Goal: Task Accomplishment & Management: Use online tool/utility

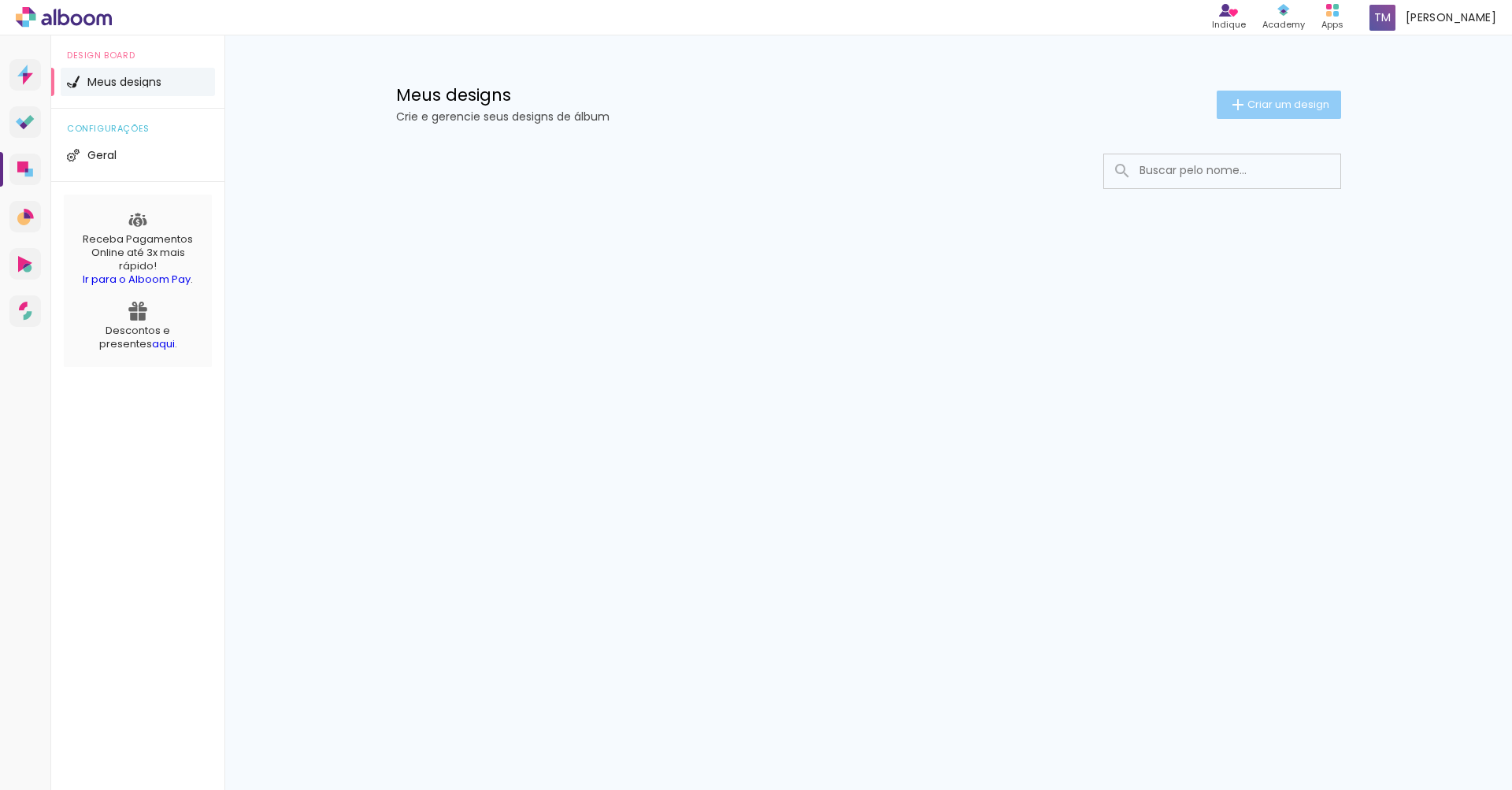
click at [1318, 110] on span "Criar um design" at bounding box center [1288, 105] width 82 height 10
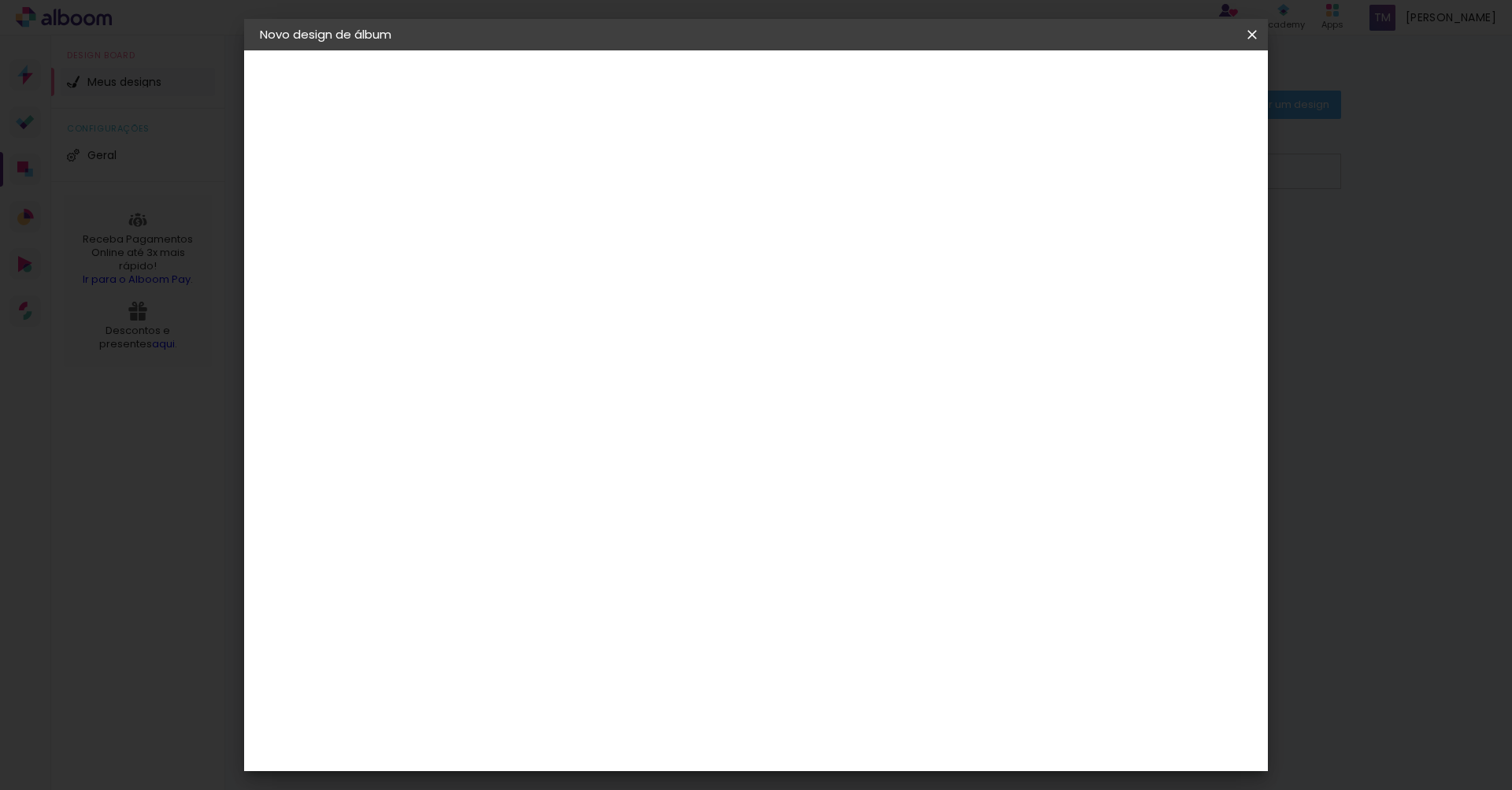
click at [518, 207] on input at bounding box center [518, 211] width 0 height 24
click at [518, 215] on input "Lais e Guilherme" at bounding box center [518, 211] width 0 height 24
type input "[PERSON_NAME] e [PERSON_NAME]"
type paper-input "[PERSON_NAME] e [PERSON_NAME]"
click at [0, 0] on slot "Avançar" at bounding box center [0, 0] width 0 height 0
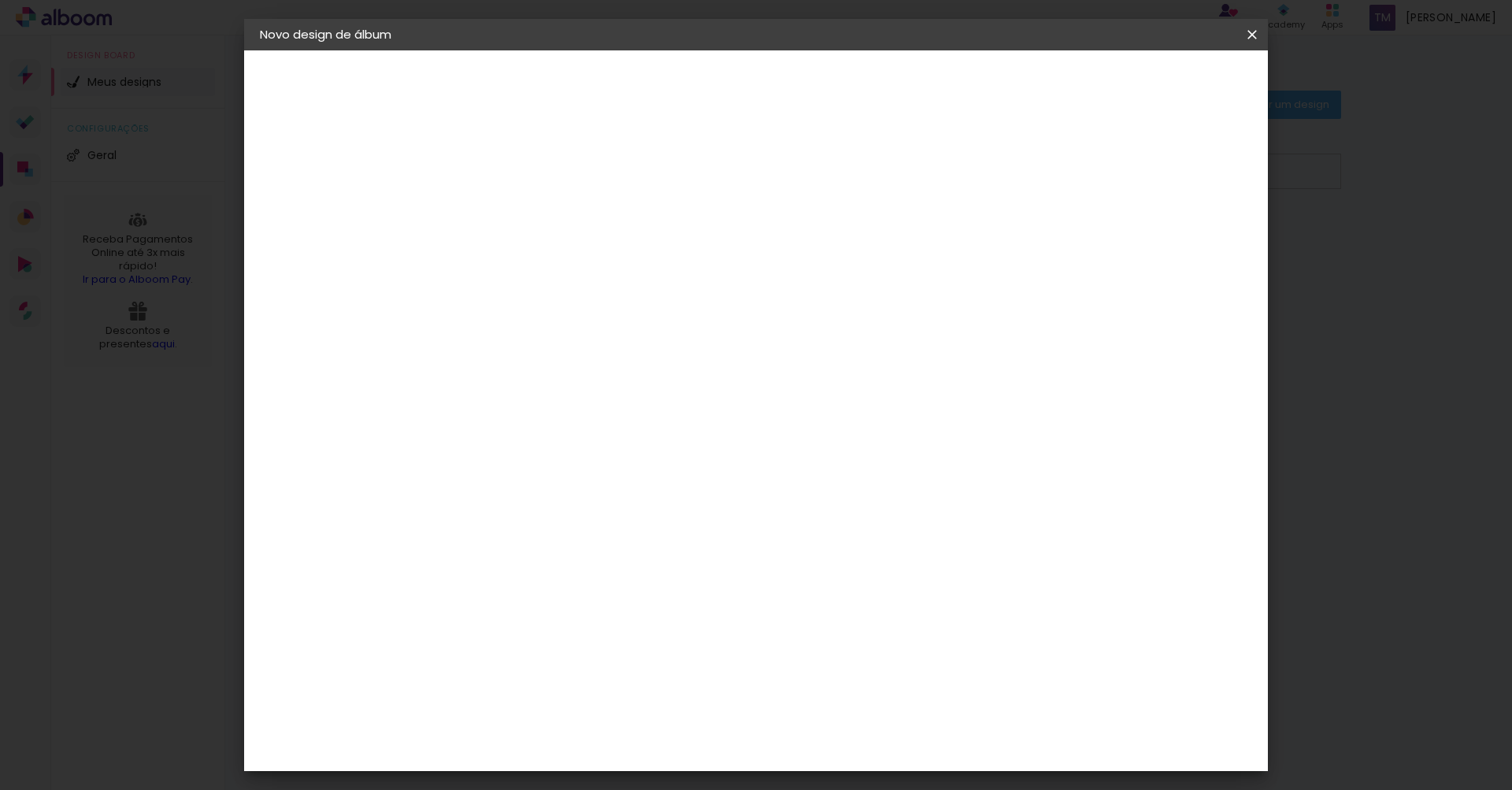
scroll to position [561, 0]
click at [555, 705] on div "Criativa Álbuns" at bounding box center [532, 717] width 48 height 25
click at [0, 0] on slot "Avançar" at bounding box center [0, 0] width 0 height 0
click at [579, 262] on input "text" at bounding box center [548, 274] width 61 height 24
click at [937, 272] on paper-item "Fotolivro Premium" at bounding box center [858, 261] width 315 height 32
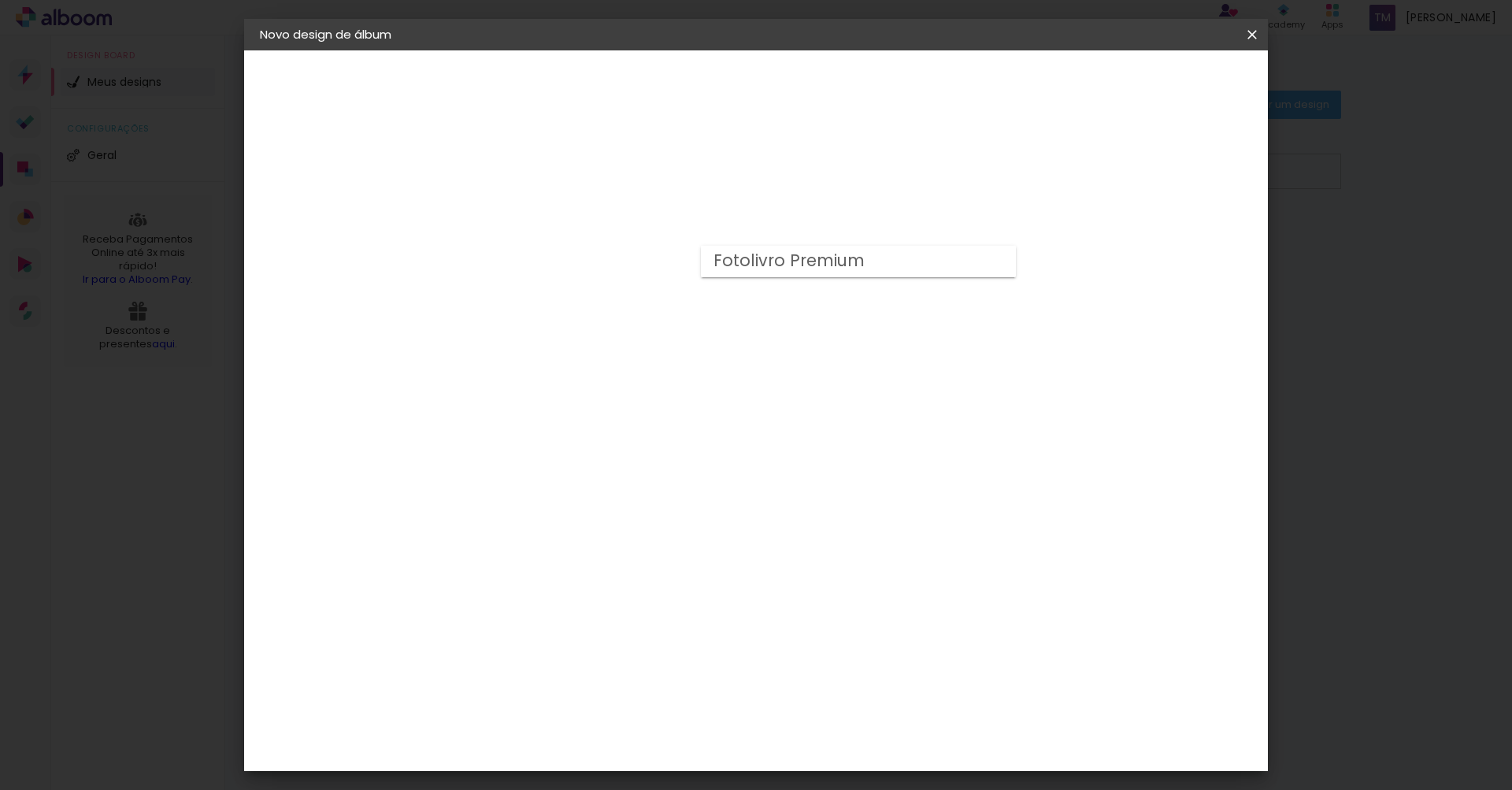
type input "Fotolivro Premium"
click at [735, 241] on paper-input-container "Linha Fotolivro Premium" at bounding box center [623, 260] width 223 height 40
click at [798, 184] on div "Opções disponíveis Fotolivro Premium Tamanho Escolha o tamanho Horizontal Model…" at bounding box center [623, 117] width 349 height 134
click at [624, 651] on span "30 × 30" at bounding box center [587, 672] width 73 height 41
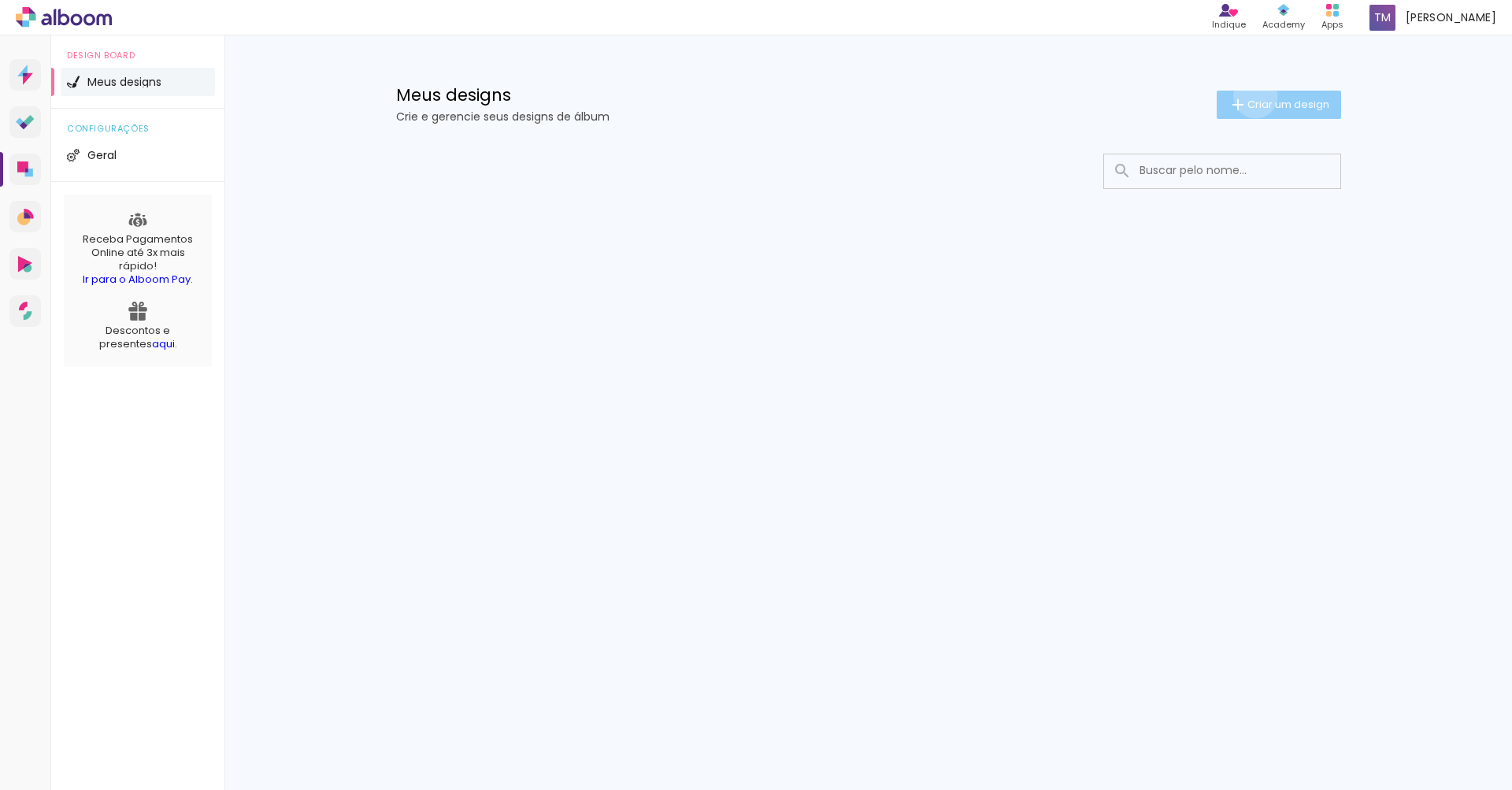
click at [1252, 96] on paper-button "Criar um design" at bounding box center [1279, 105] width 124 height 28
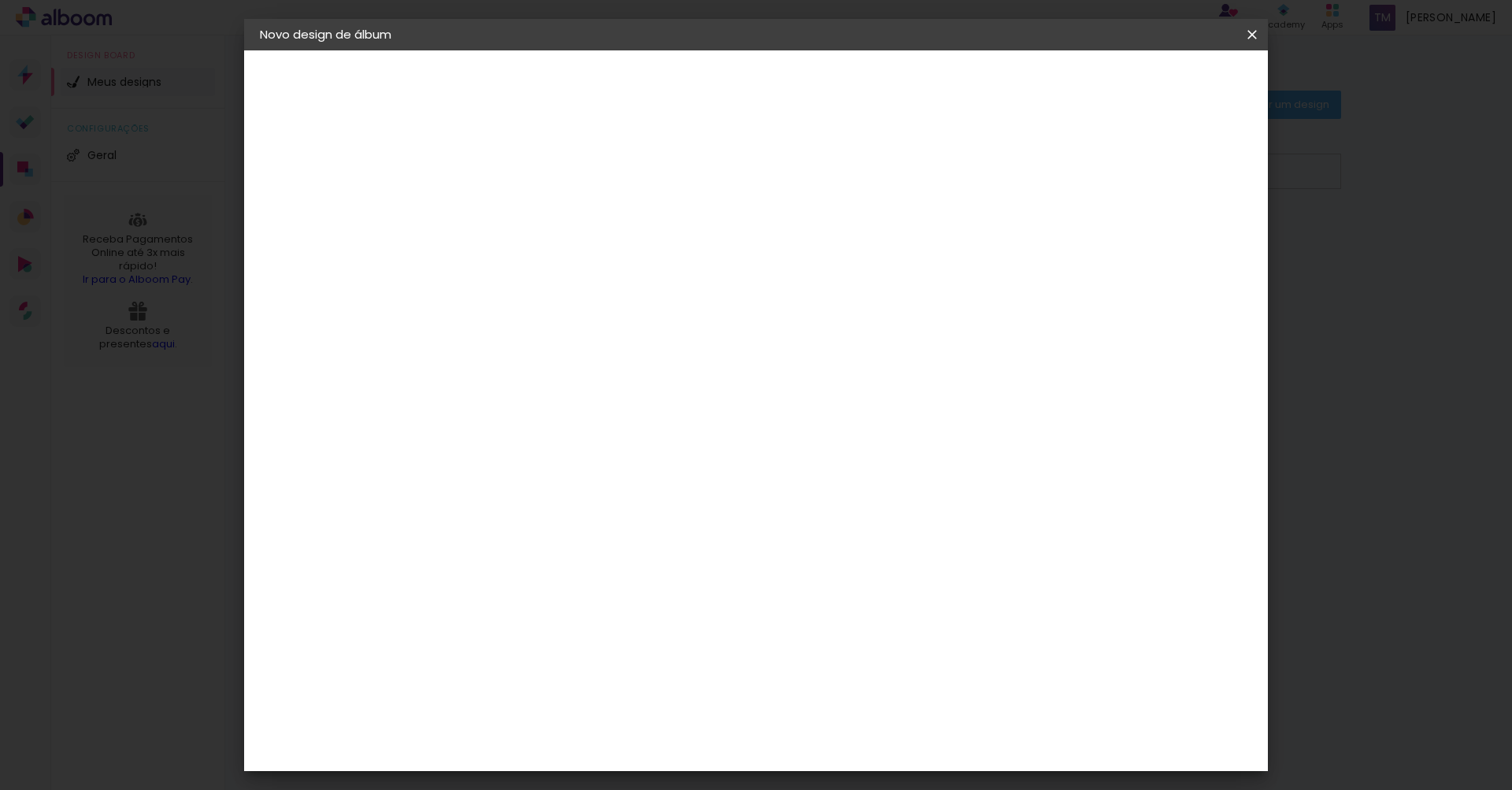
click at [518, 208] on input at bounding box center [518, 211] width 0 height 24
type input "[PERSON_NAME] e [PERSON_NAME]"
type paper-input "[PERSON_NAME] e [PERSON_NAME]"
click at [0, 0] on slot "Avançar" at bounding box center [0, 0] width 0 height 0
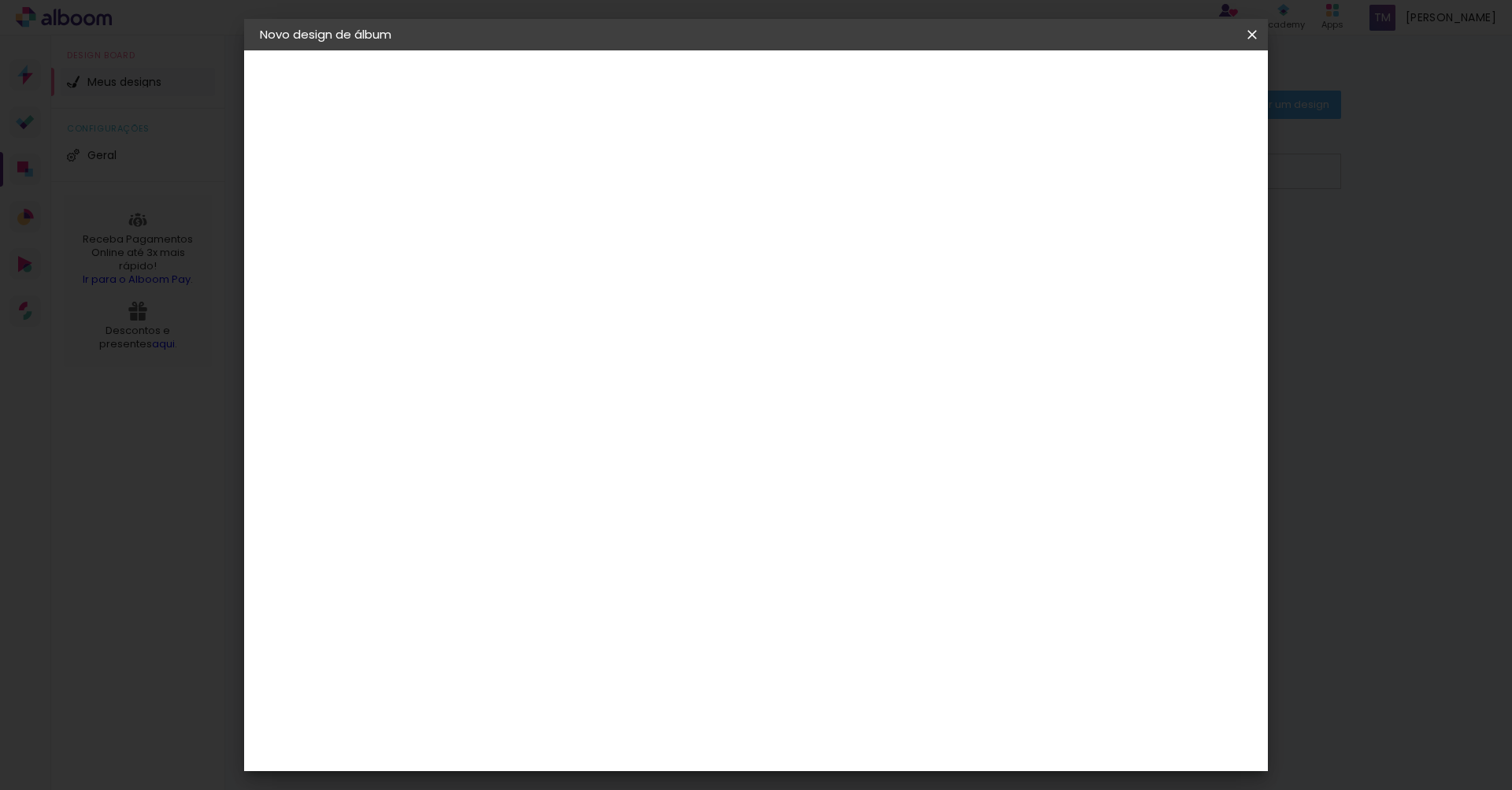
click at [579, 262] on input "text" at bounding box center [548, 274] width 61 height 24
click at [891, 252] on paper-item "Fotolivro Premium" at bounding box center [858, 261] width 315 height 32
type input "Fotolivro Premium"
click at [682, 646] on span "30 × 30 cm" at bounding box center [653, 667] width 58 height 41
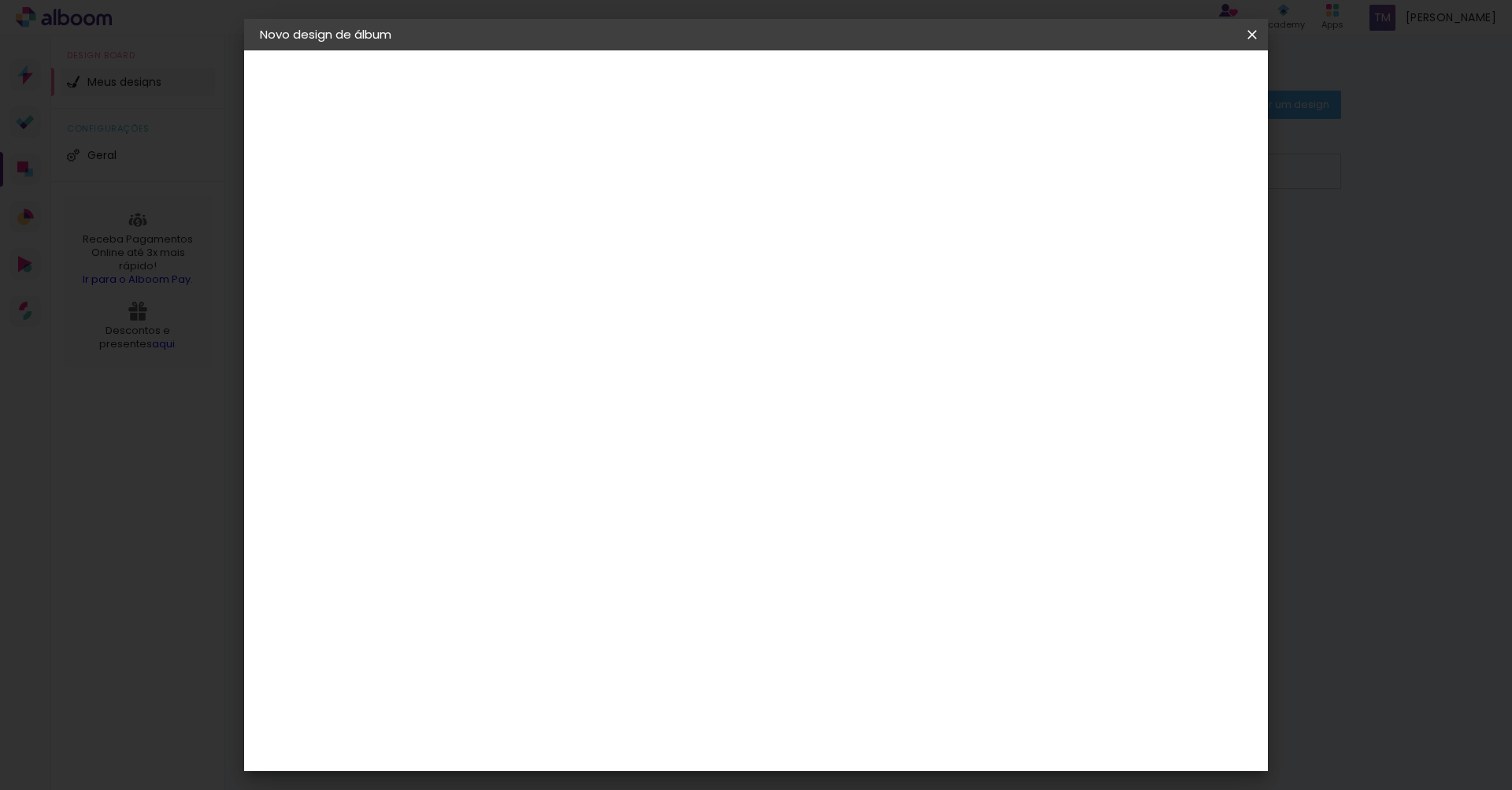
click at [0, 0] on slot "Avançar" at bounding box center [0, 0] width 0 height 0
click at [1181, 92] on paper-button "Iniciar design" at bounding box center [1130, 84] width 103 height 27
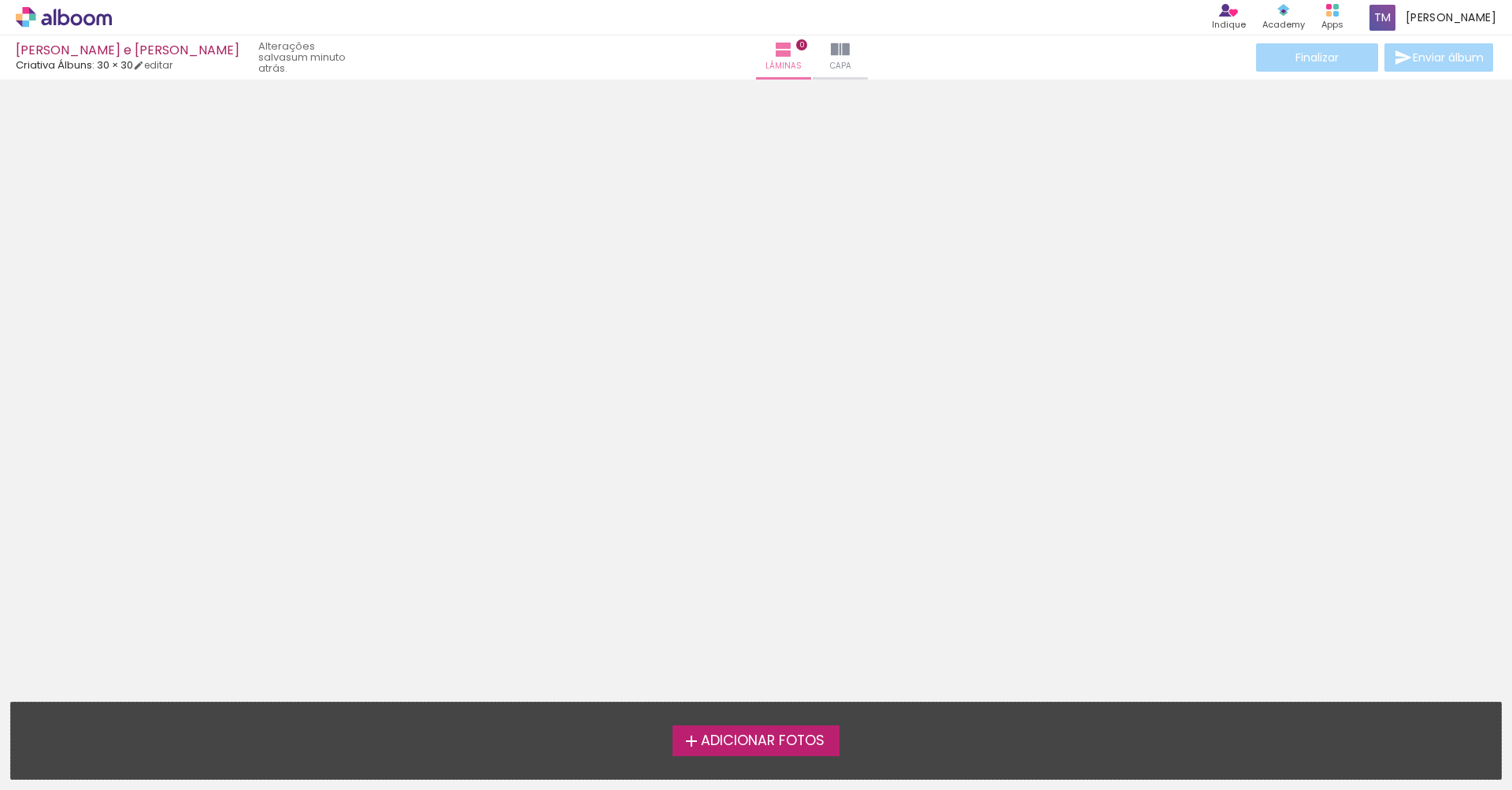
click at [756, 741] on span "Adicionar Fotos" at bounding box center [762, 741] width 124 height 14
click at [0, 0] on input "file" at bounding box center [0, 0] width 0 height 0
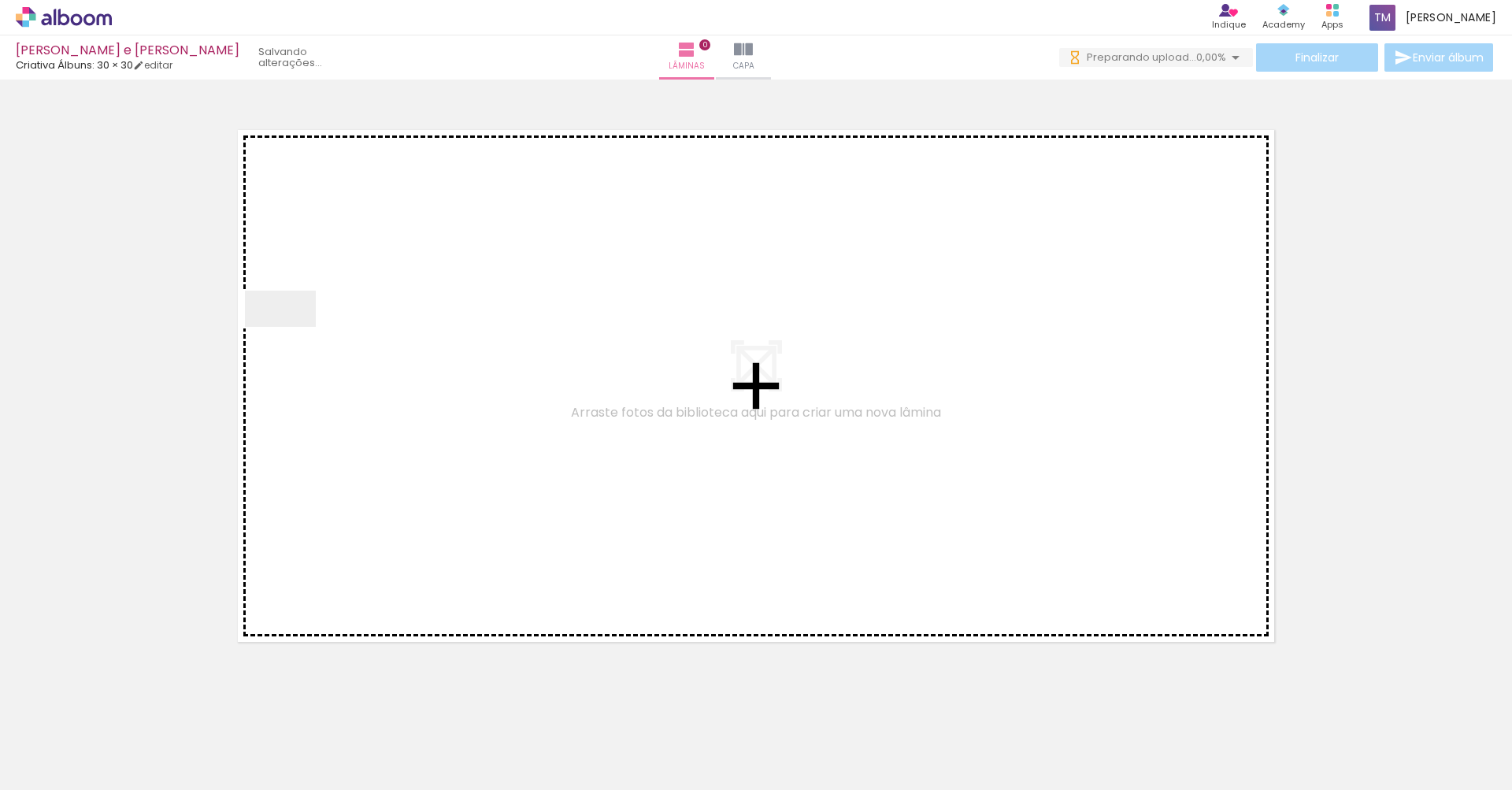
drag, startPoint x: 151, startPoint y: 734, endPoint x: 292, endPoint y: 339, distance: 419.4
click at [292, 339] on quentale-workspace at bounding box center [756, 395] width 1512 height 790
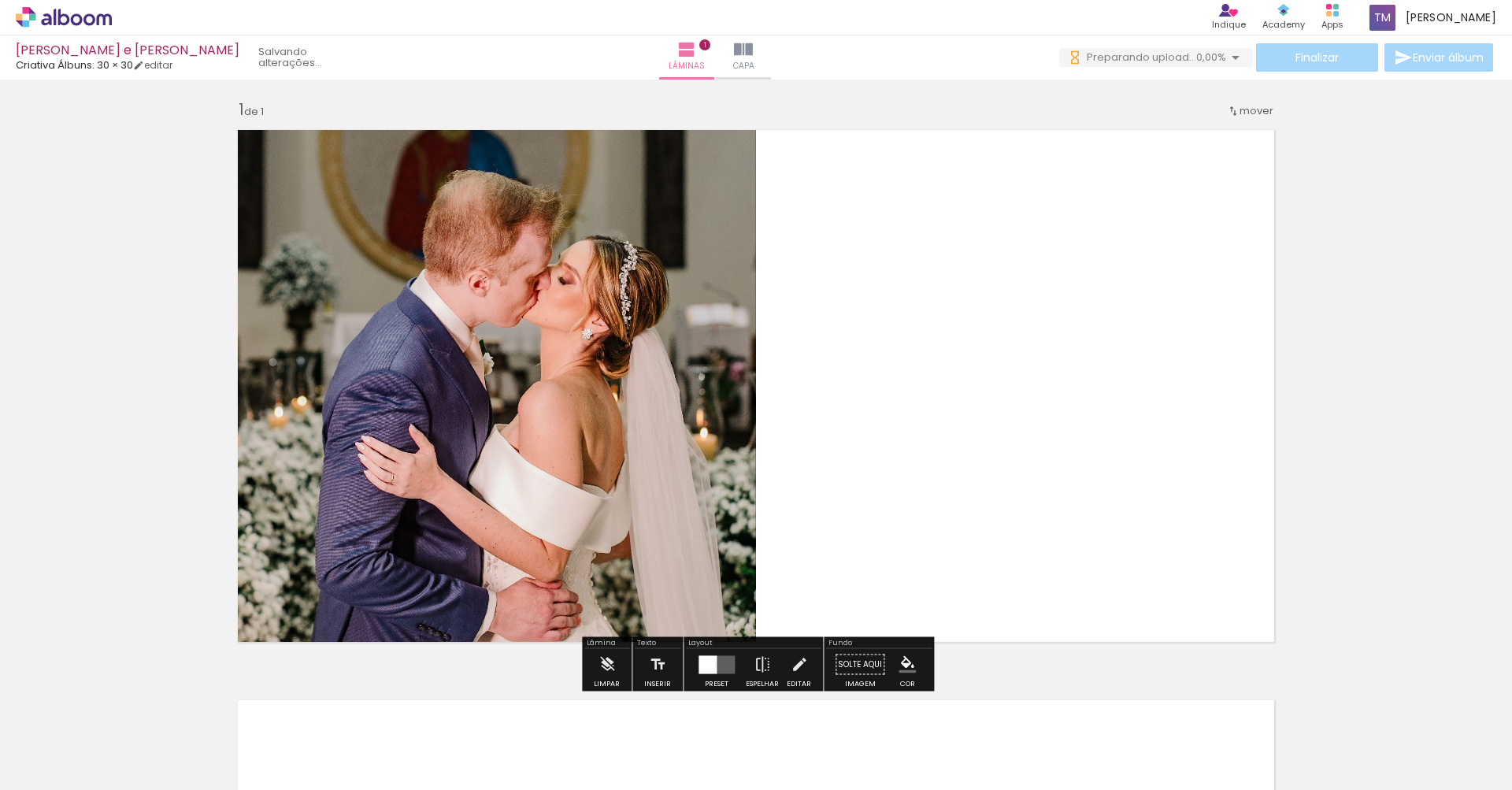
click at [717, 664] on quentale-layouter at bounding box center [717, 665] width 36 height 18
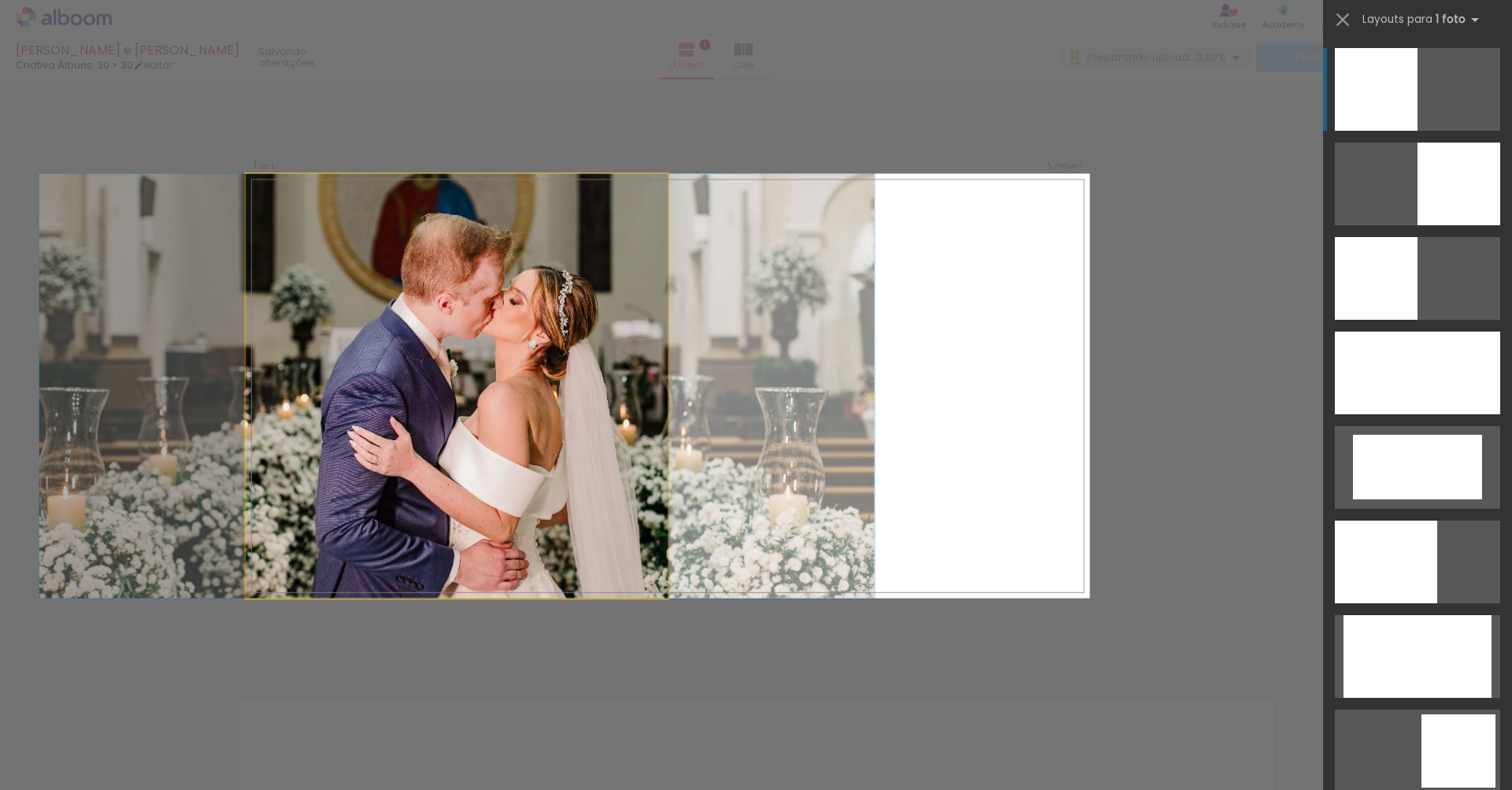
click at [643, 412] on quentale-photo at bounding box center [456, 386] width 422 height 425
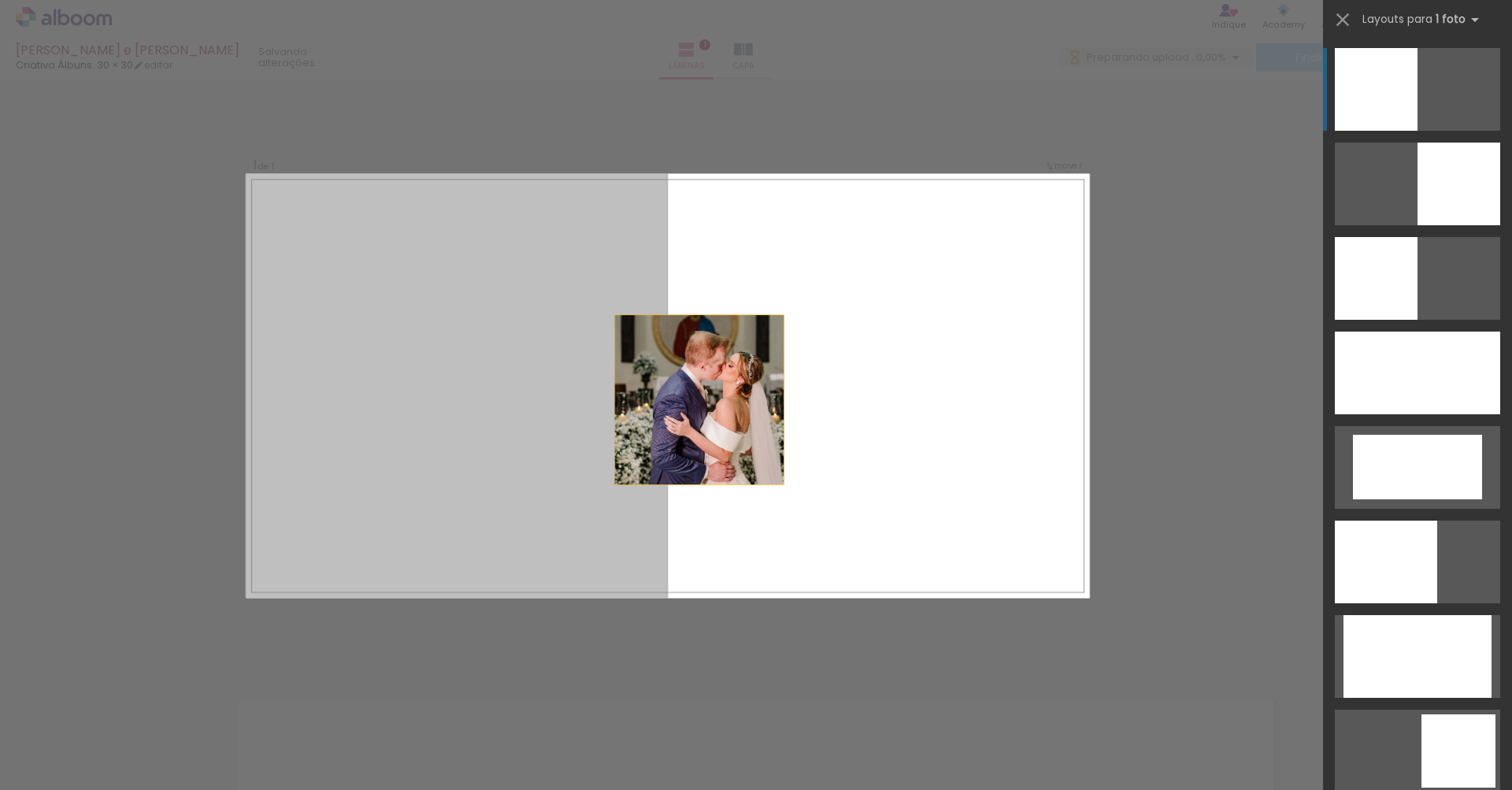
drag, startPoint x: 644, startPoint y: 412, endPoint x: 760, endPoint y: 403, distance: 116.3
click at [760, 403] on quentale-layouter at bounding box center [668, 386] width 844 height 425
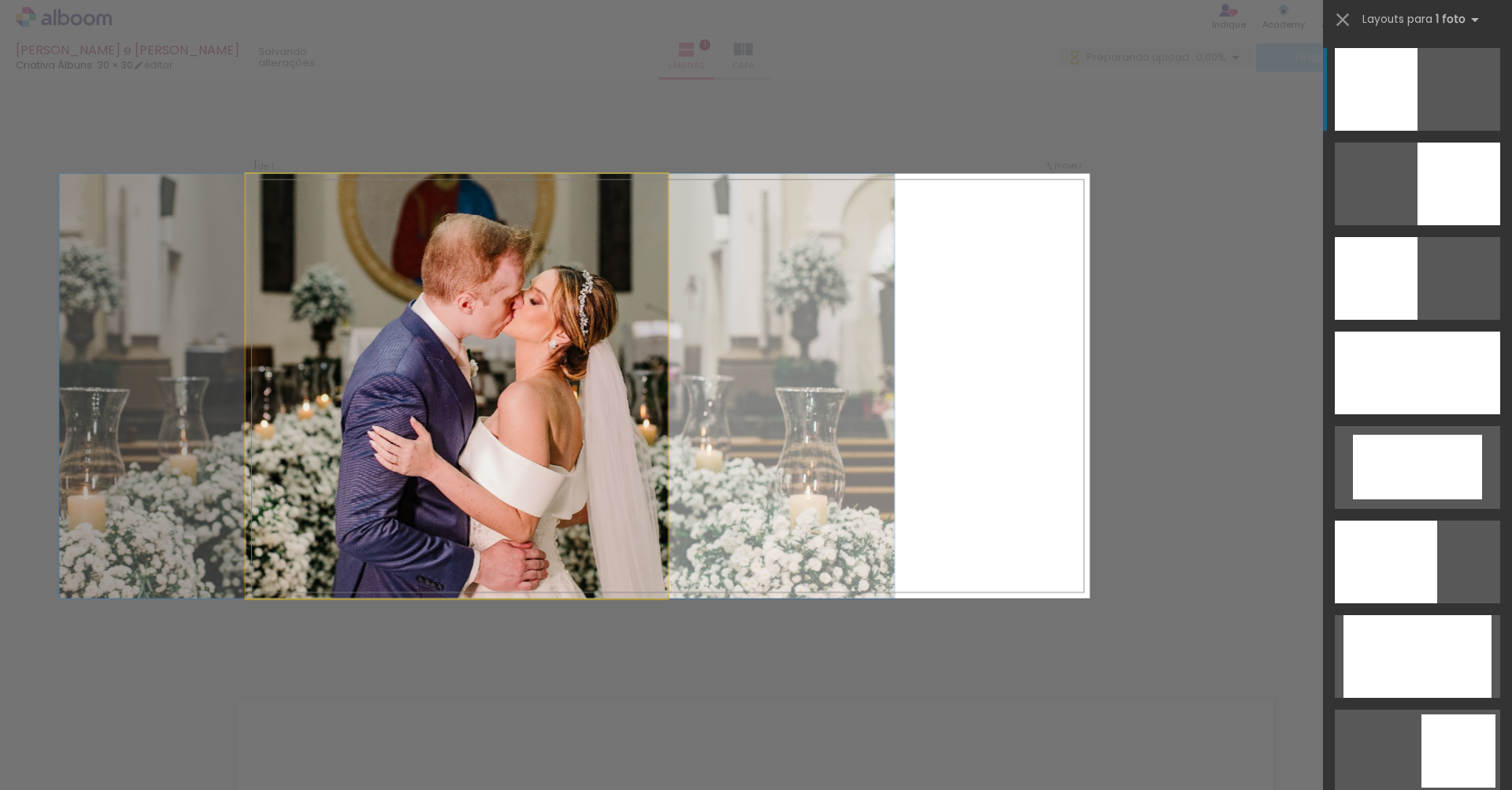
click at [578, 370] on quentale-photo at bounding box center [456, 386] width 422 height 425
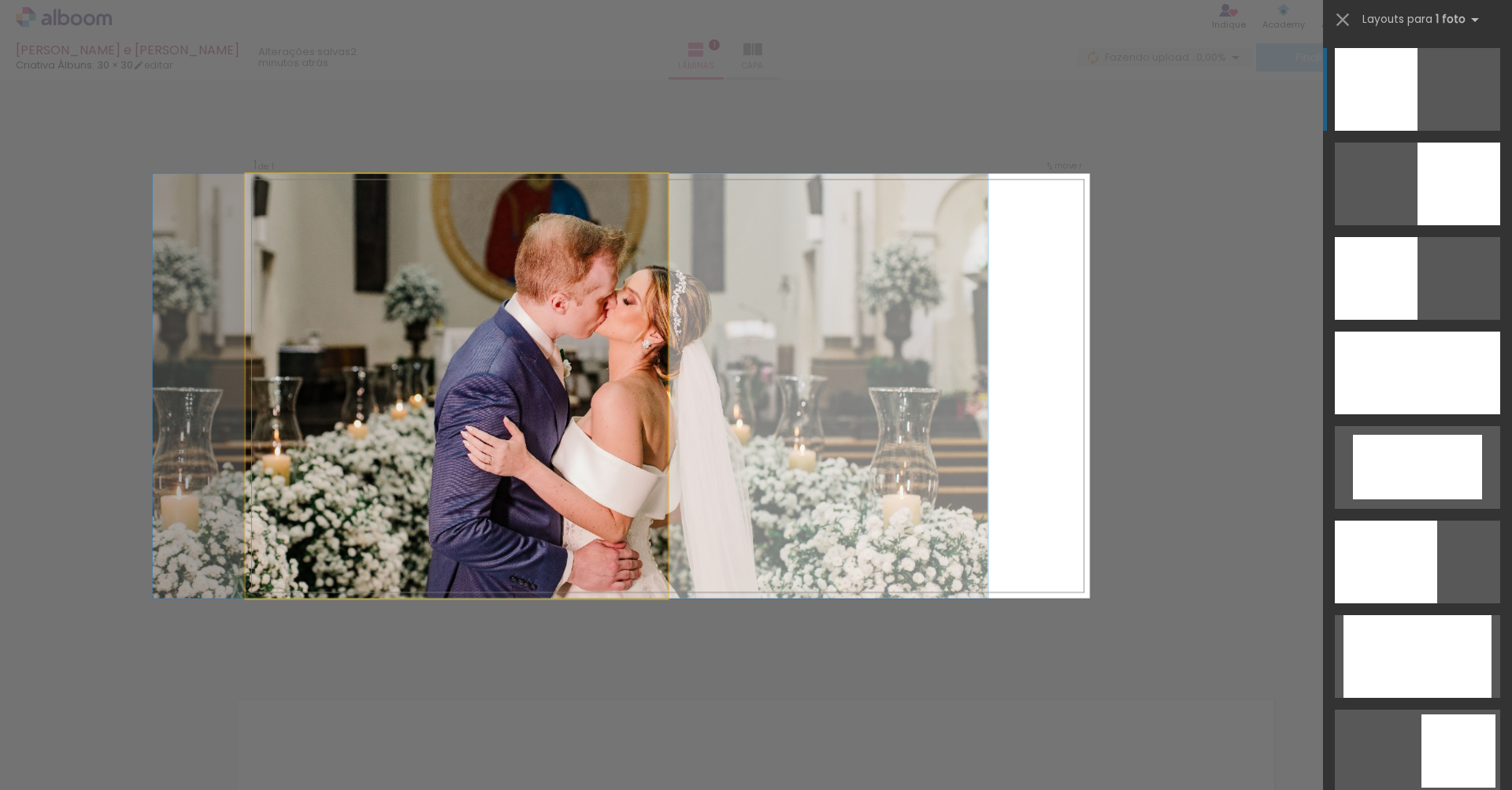
drag, startPoint x: 491, startPoint y: 334, endPoint x: 607, endPoint y: 377, distance: 123.7
click at [607, 377] on div at bounding box center [570, 386] width 835 height 425
click at [606, 377] on div at bounding box center [570, 386] width 835 height 425
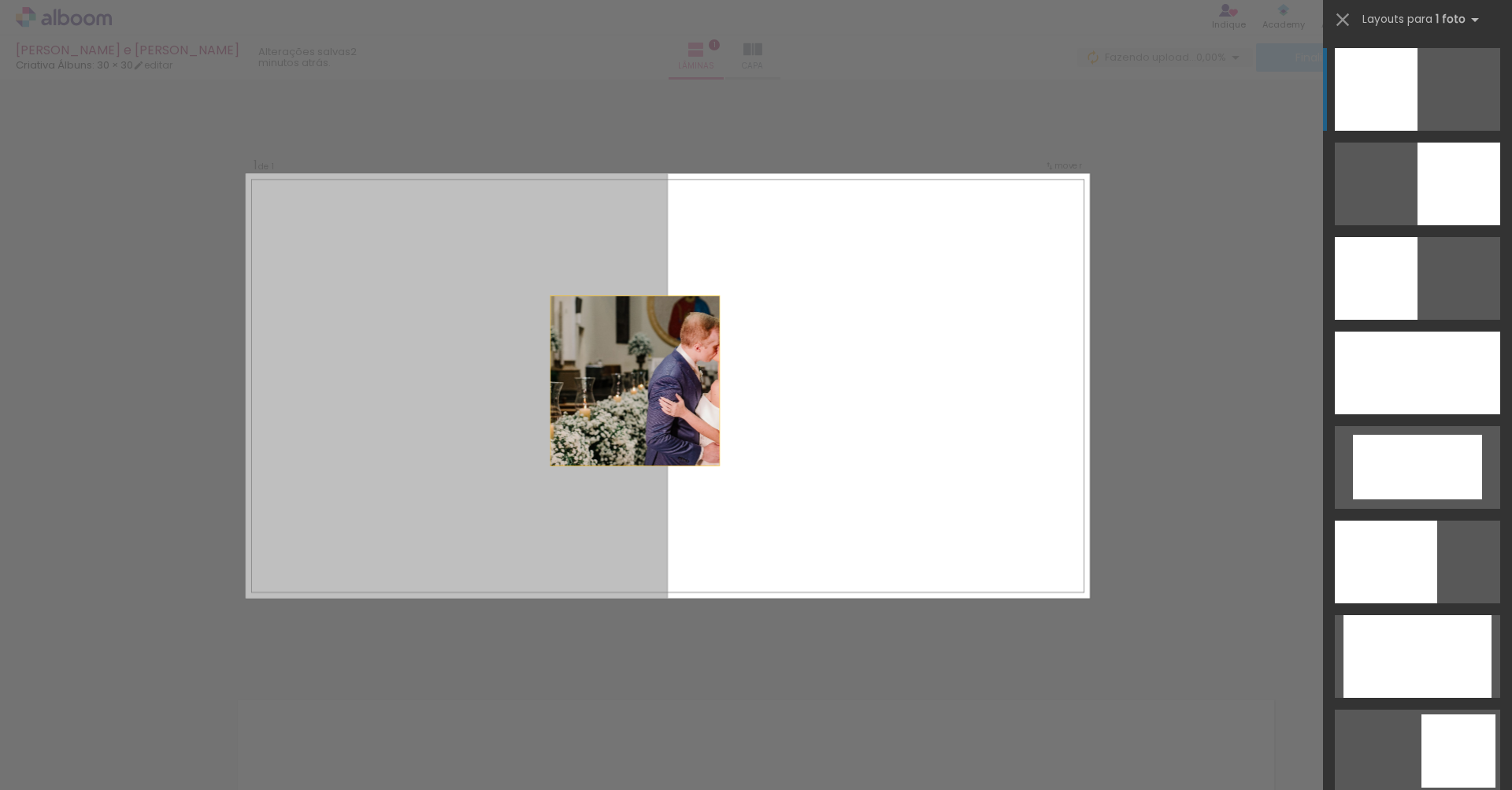
drag, startPoint x: 612, startPoint y: 377, endPoint x: 683, endPoint y: 380, distance: 71.1
click at [683, 380] on quentale-layouter at bounding box center [668, 386] width 844 height 425
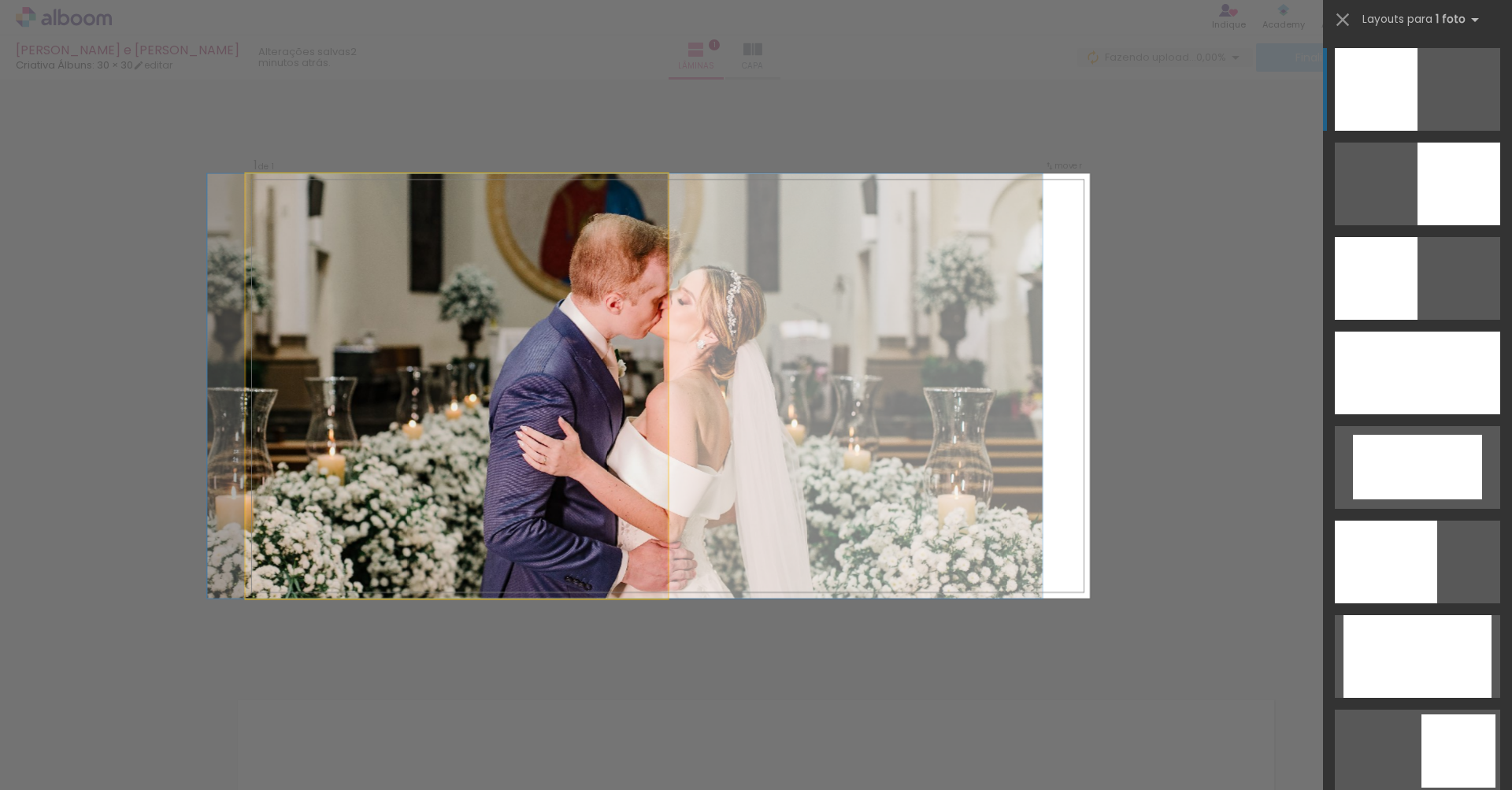
click at [508, 315] on quentale-photo at bounding box center [456, 386] width 422 height 425
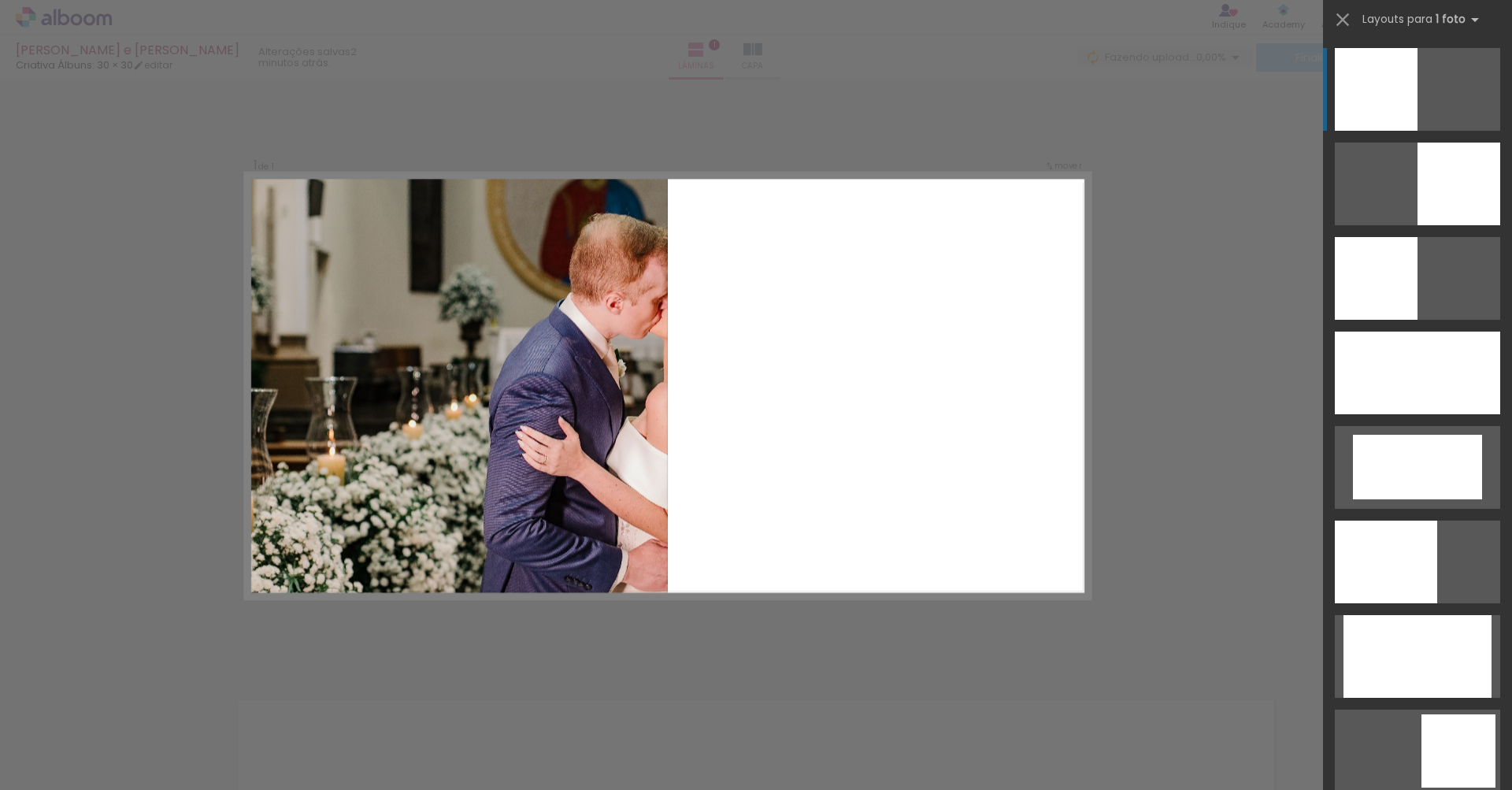
click at [508, 315] on quentale-photo at bounding box center [456, 386] width 422 height 425
click at [1478, 7] on div "Layouts para 1 foto Procurando layouts para mais de uma foto? É só colocar mais…" at bounding box center [1417, 19] width 189 height 39
click at [1460, 33] on div "Layouts para 1 foto Procurando layouts para mais de uma foto? É só colocar mais…" at bounding box center [1417, 19] width 189 height 39
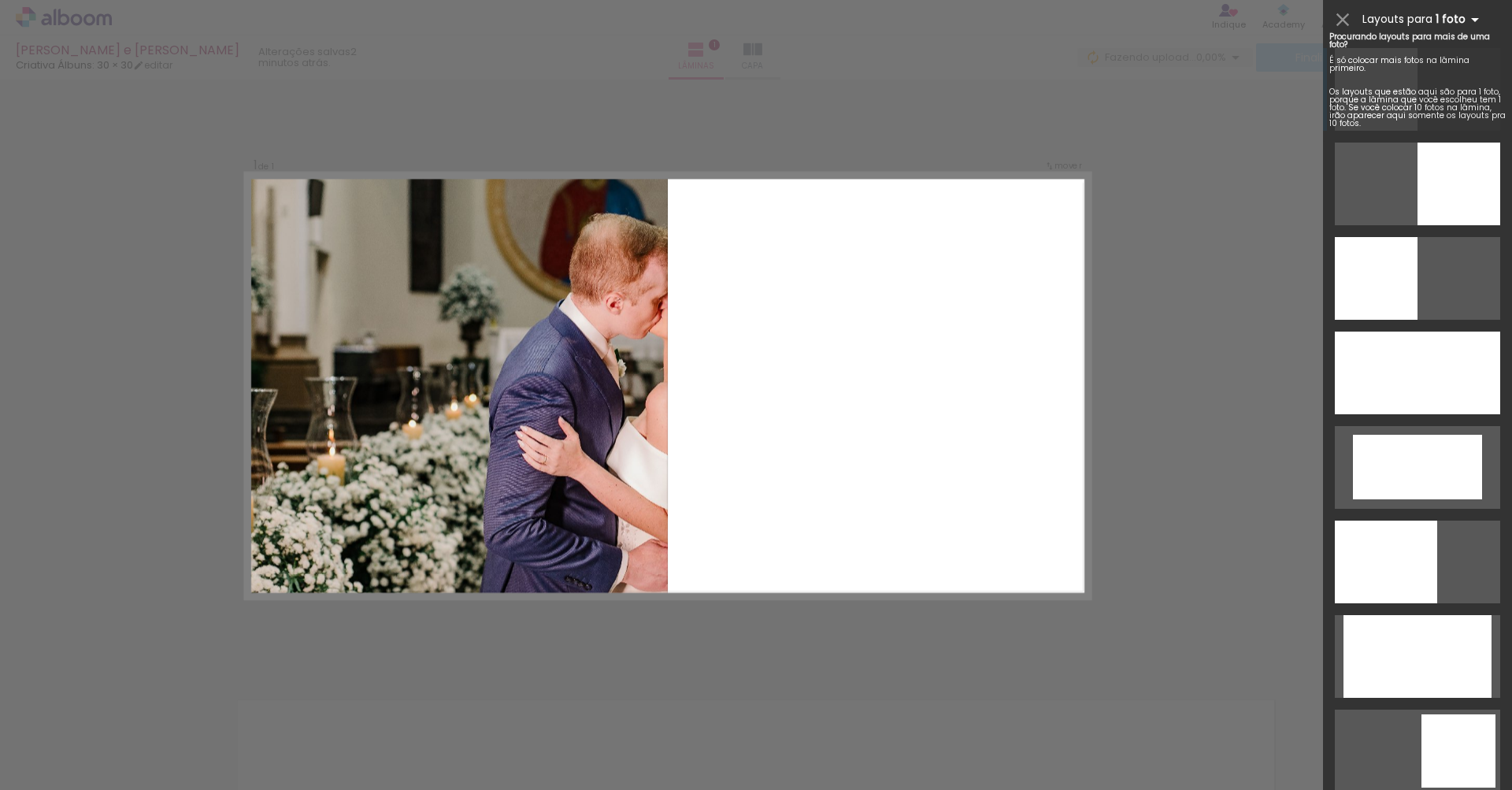
click at [1464, 21] on b "1 foto" at bounding box center [1460, 19] width 49 height 15
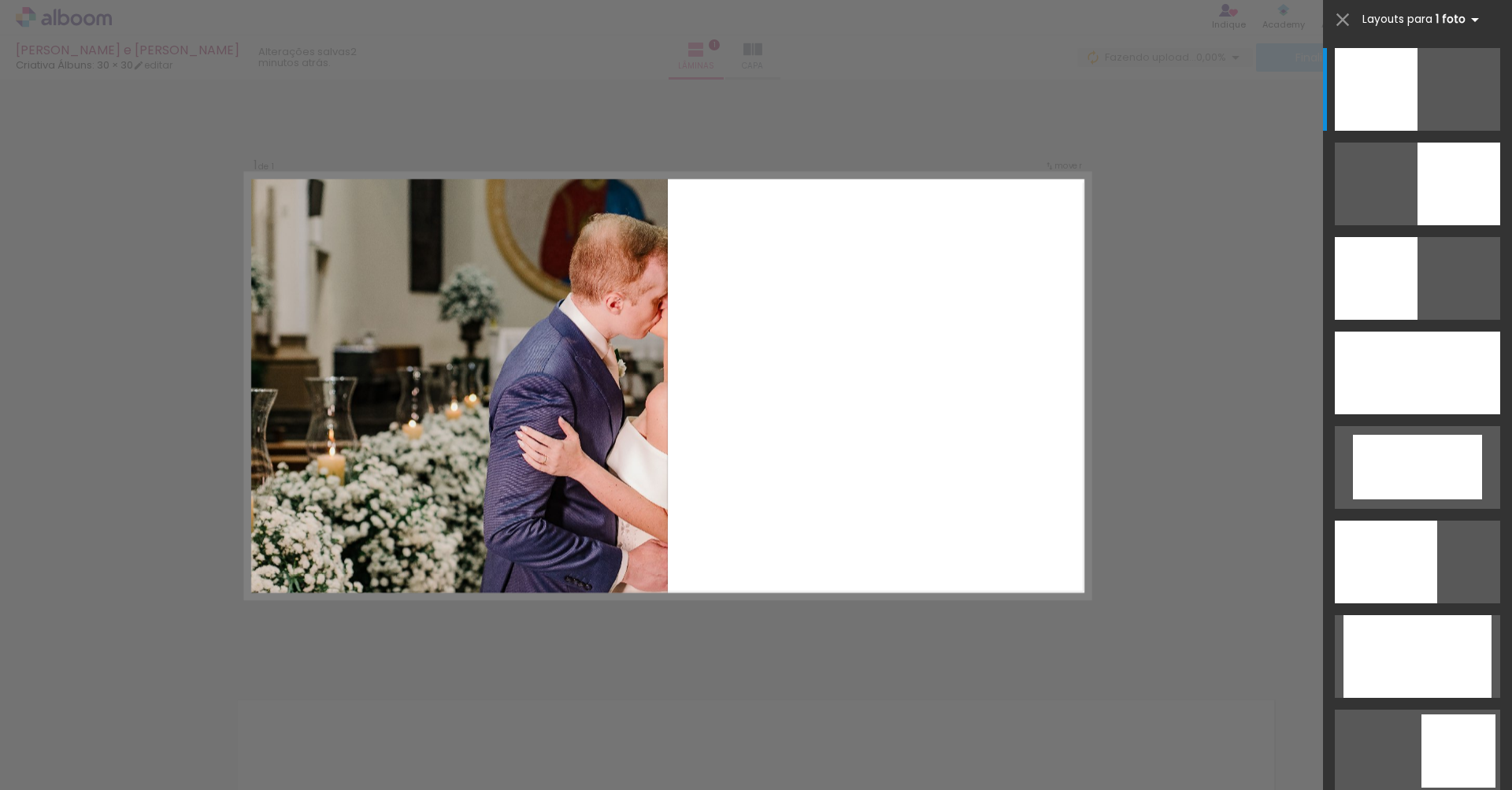
click at [1464, 21] on b "1 foto" at bounding box center [1460, 19] width 49 height 15
click at [1476, 16] on iron-icon at bounding box center [1475, 19] width 19 height 19
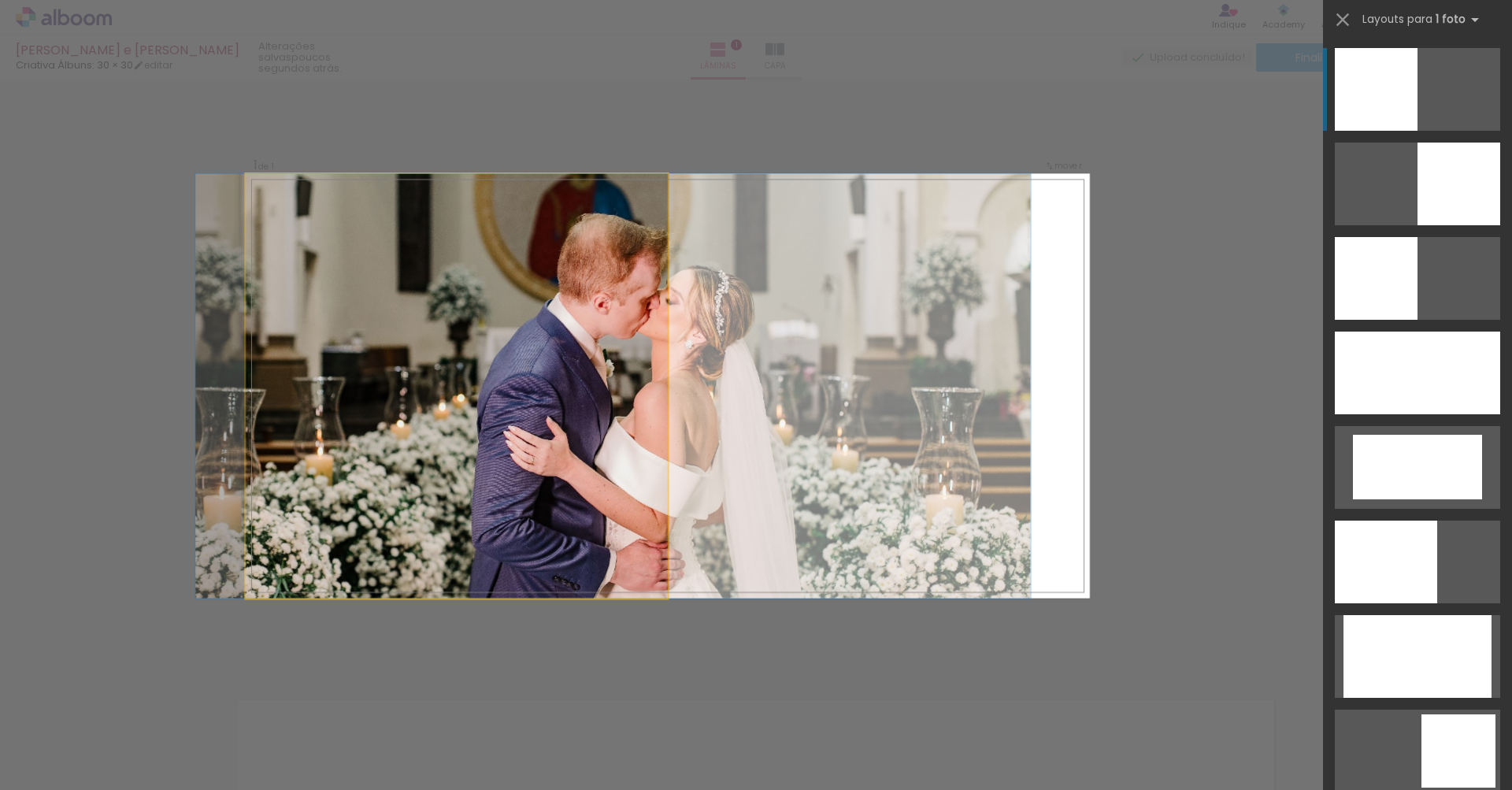
drag, startPoint x: 639, startPoint y: 437, endPoint x: 623, endPoint y: 413, distance: 28.8
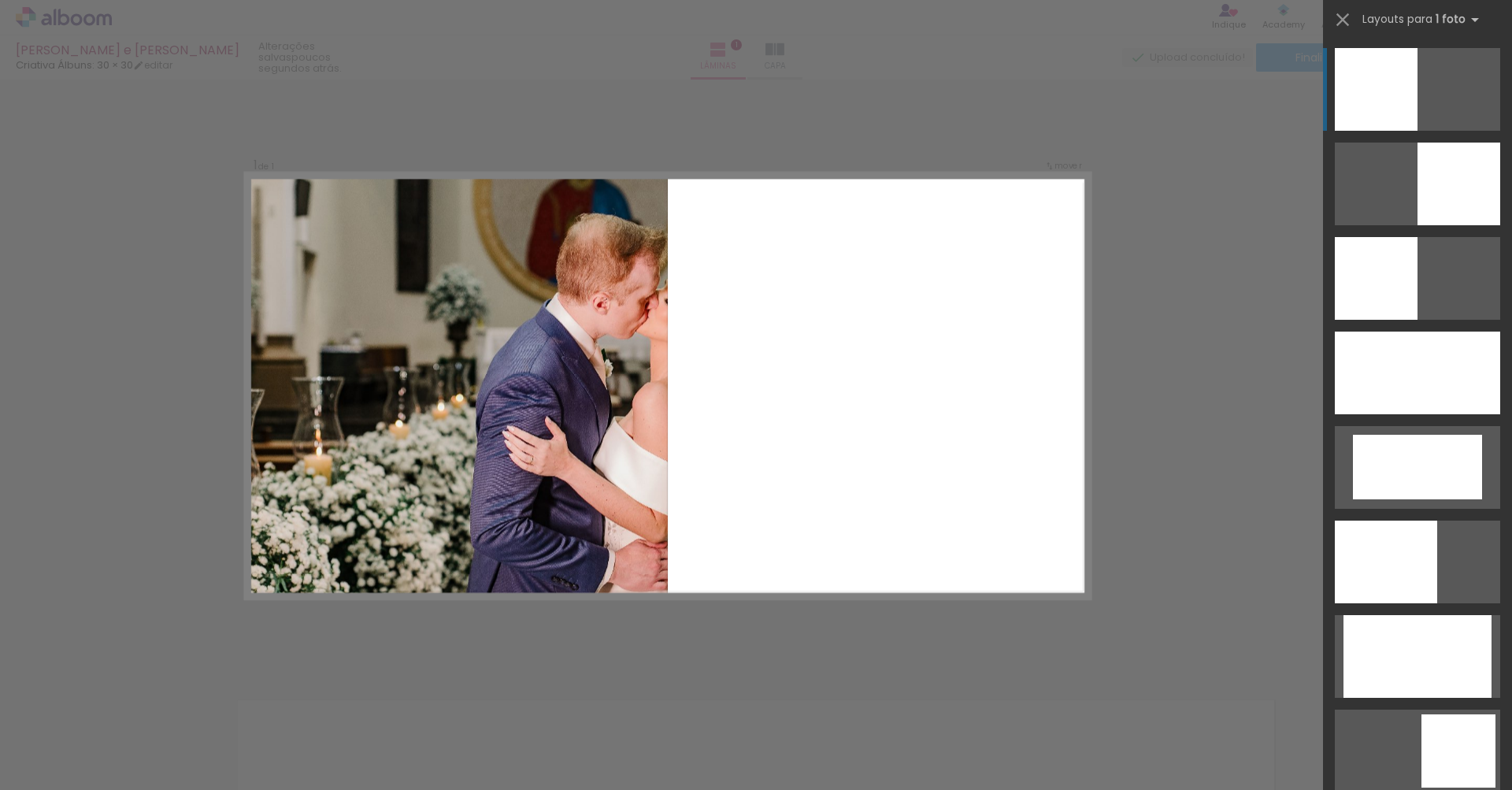
click at [104, 474] on div "Confirmar Cancelar" at bounding box center [756, 664] width 1512 height 1179
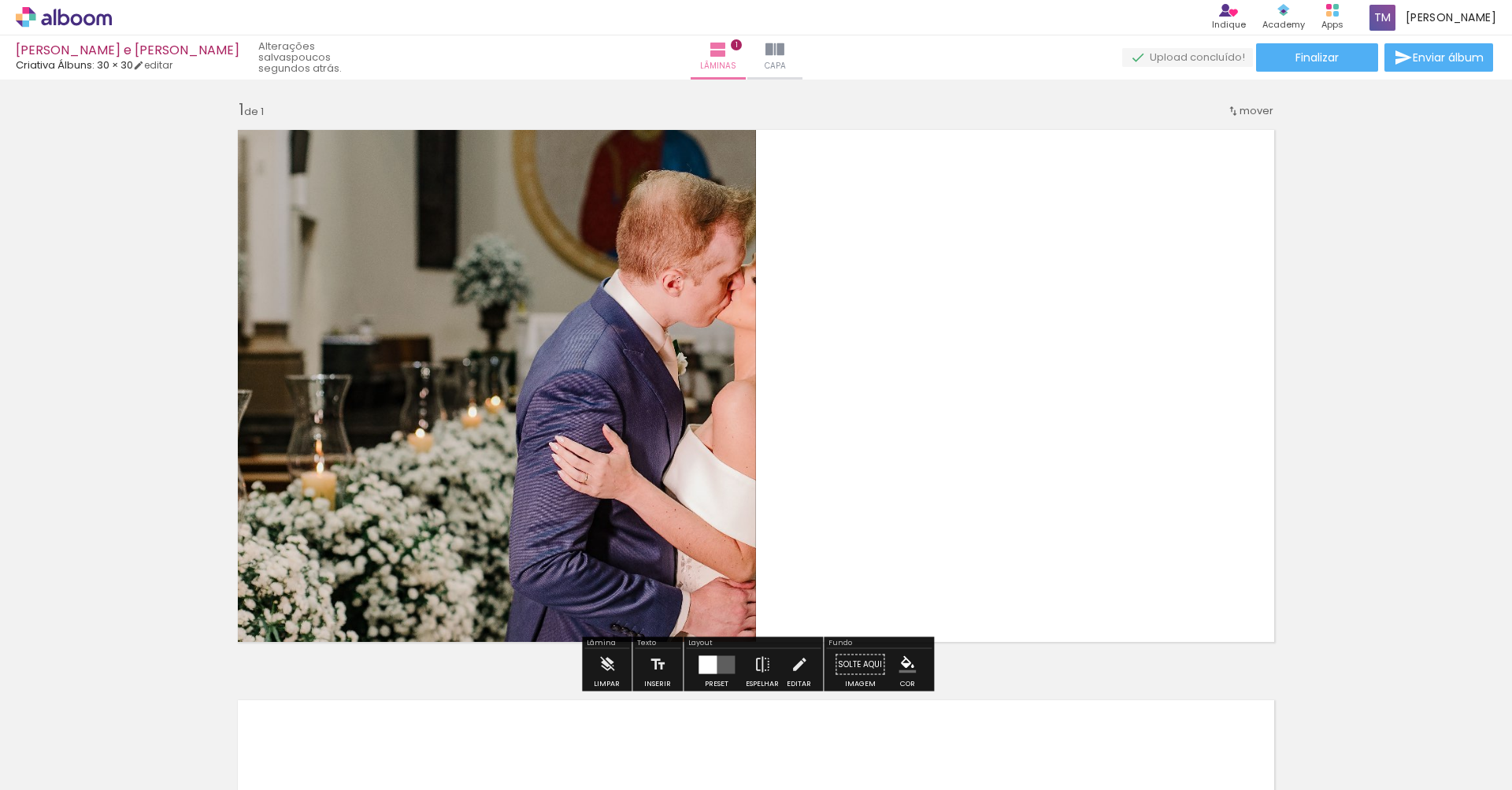
click at [1246, 114] on span "mover" at bounding box center [1257, 110] width 34 height 15
click at [880, 276] on quentale-layouter at bounding box center [756, 386] width 1055 height 531
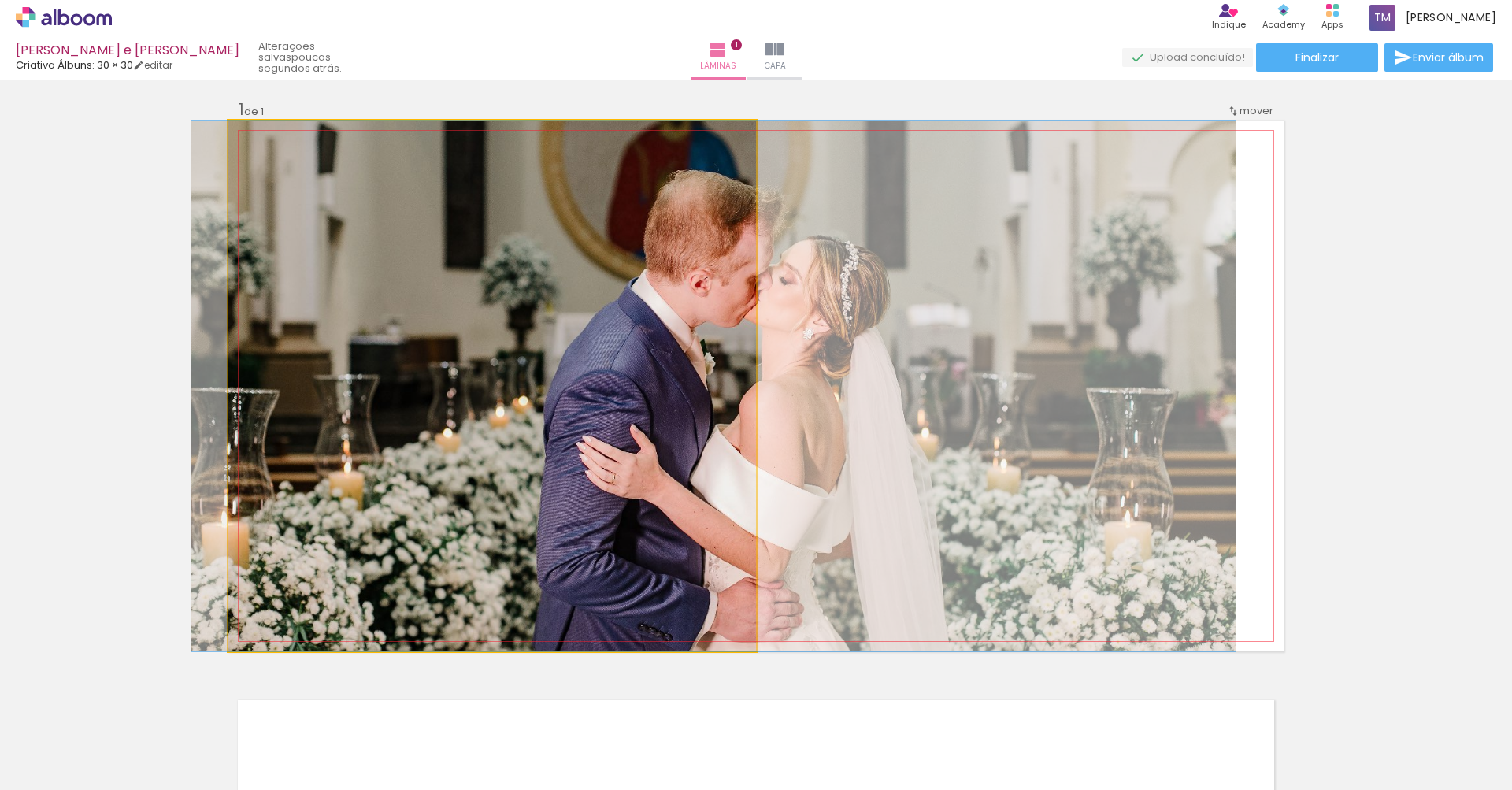
drag, startPoint x: 647, startPoint y: 315, endPoint x: 673, endPoint y: 315, distance: 26.0
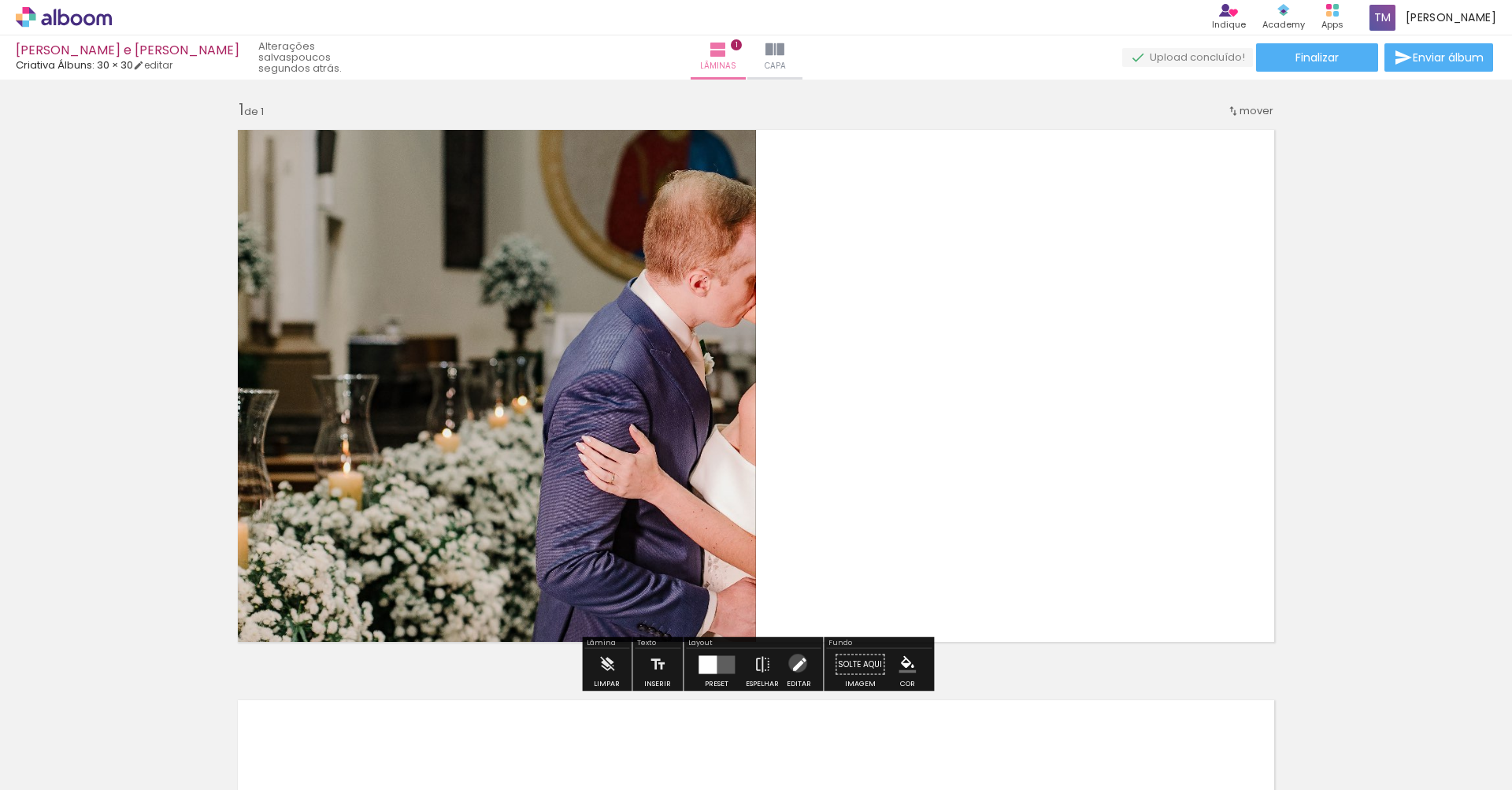
click at [794, 664] on iron-icon at bounding box center [799, 665] width 17 height 32
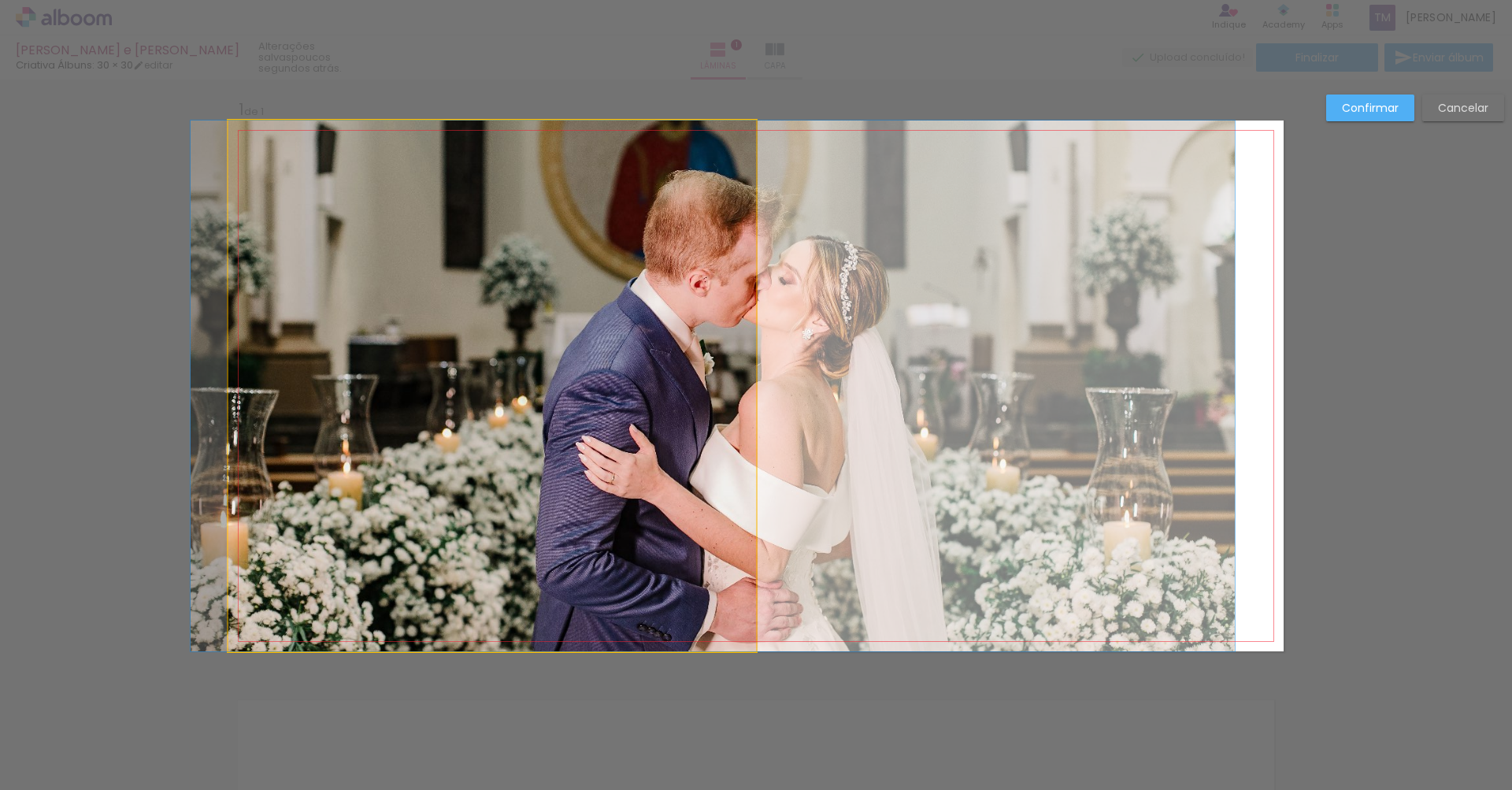
click at [622, 321] on quentale-photo at bounding box center [492, 386] width 527 height 531
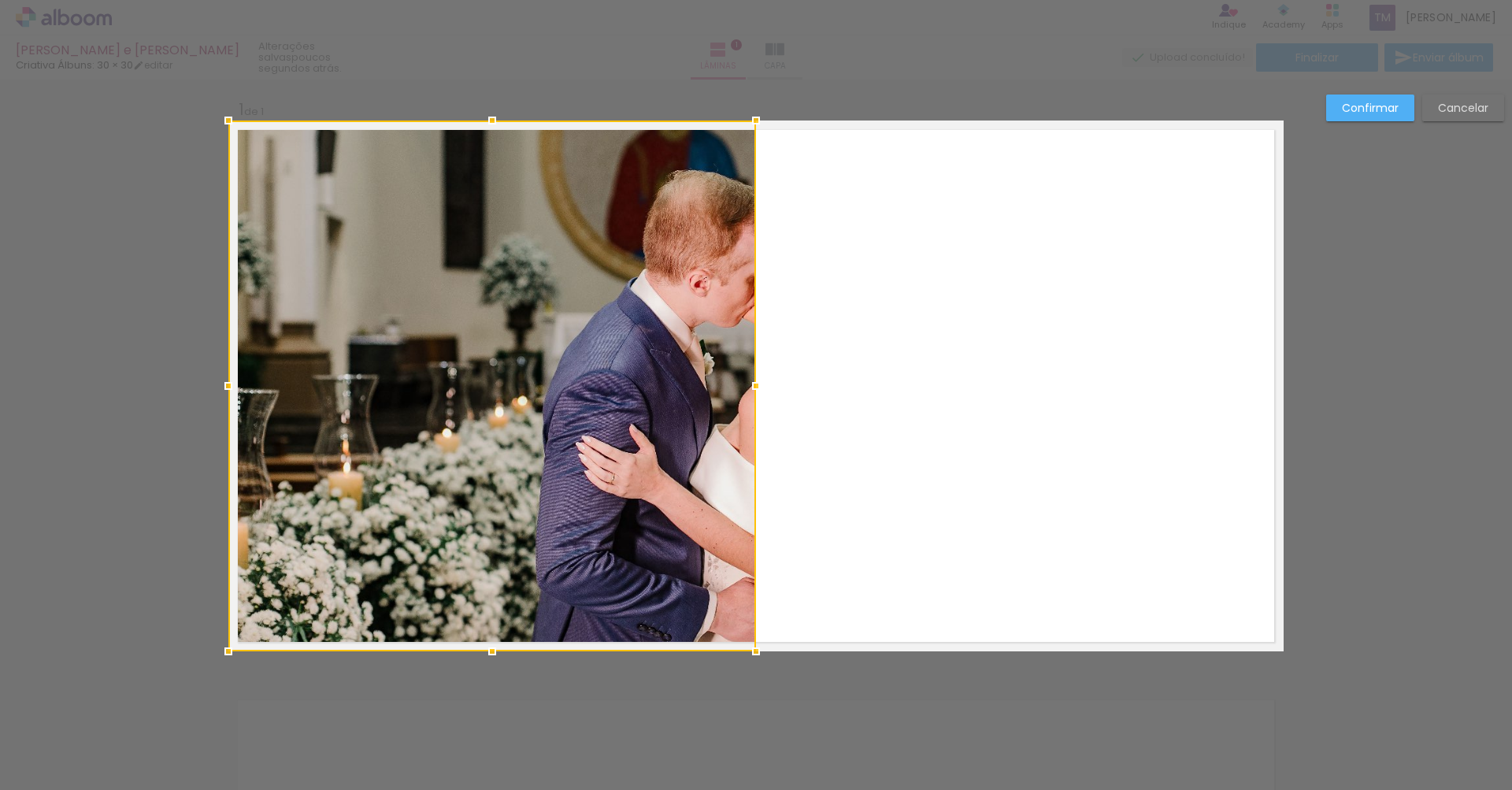
click at [622, 321] on div at bounding box center [492, 386] width 527 height 531
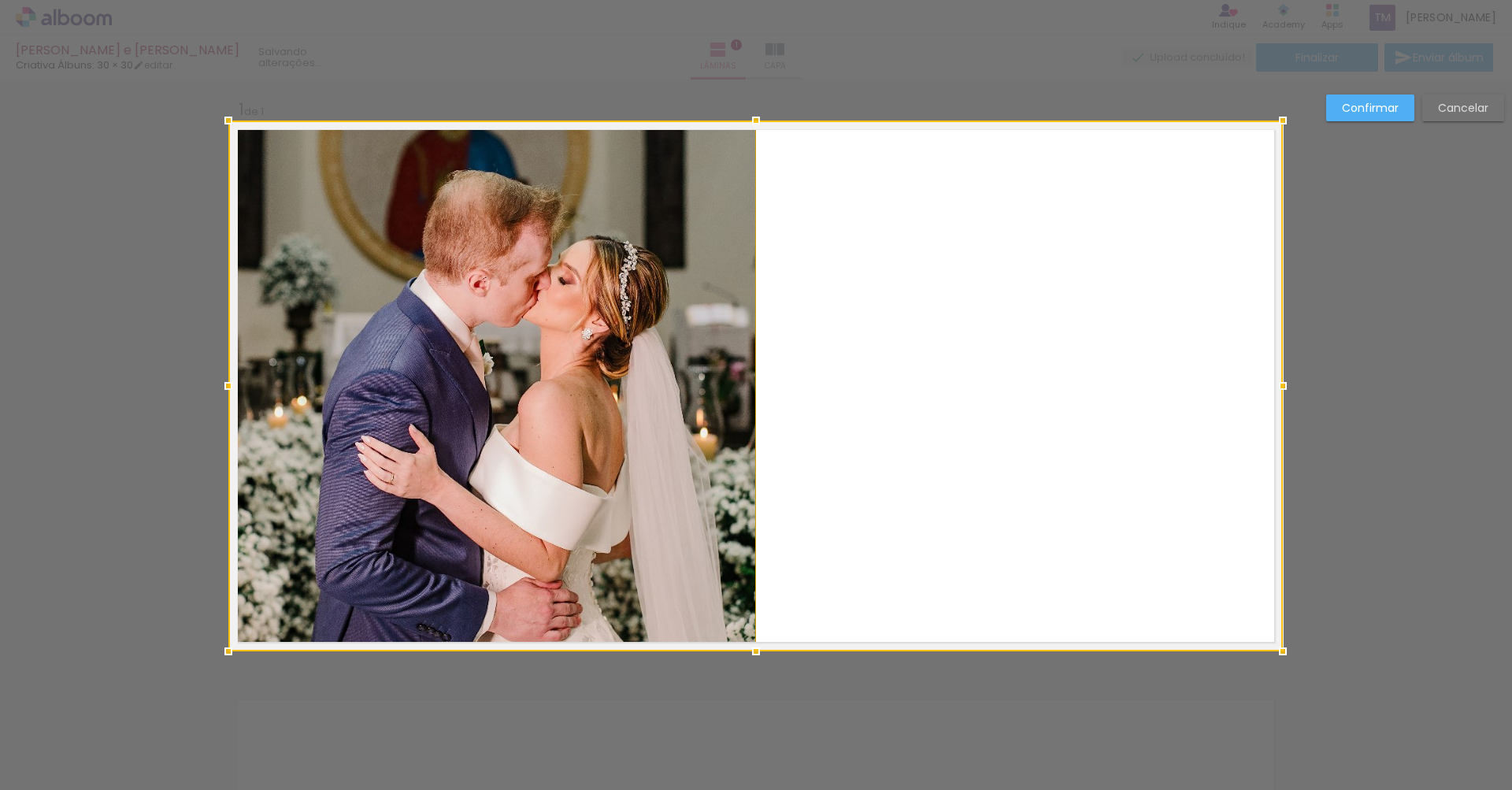
drag, startPoint x: 757, startPoint y: 387, endPoint x: 1373, endPoint y: 390, distance: 616.0
click at [1373, 390] on div "Inserir lâmina 1 de 1 Confirmar Cancelar" at bounding box center [756, 664] width 1512 height 1179
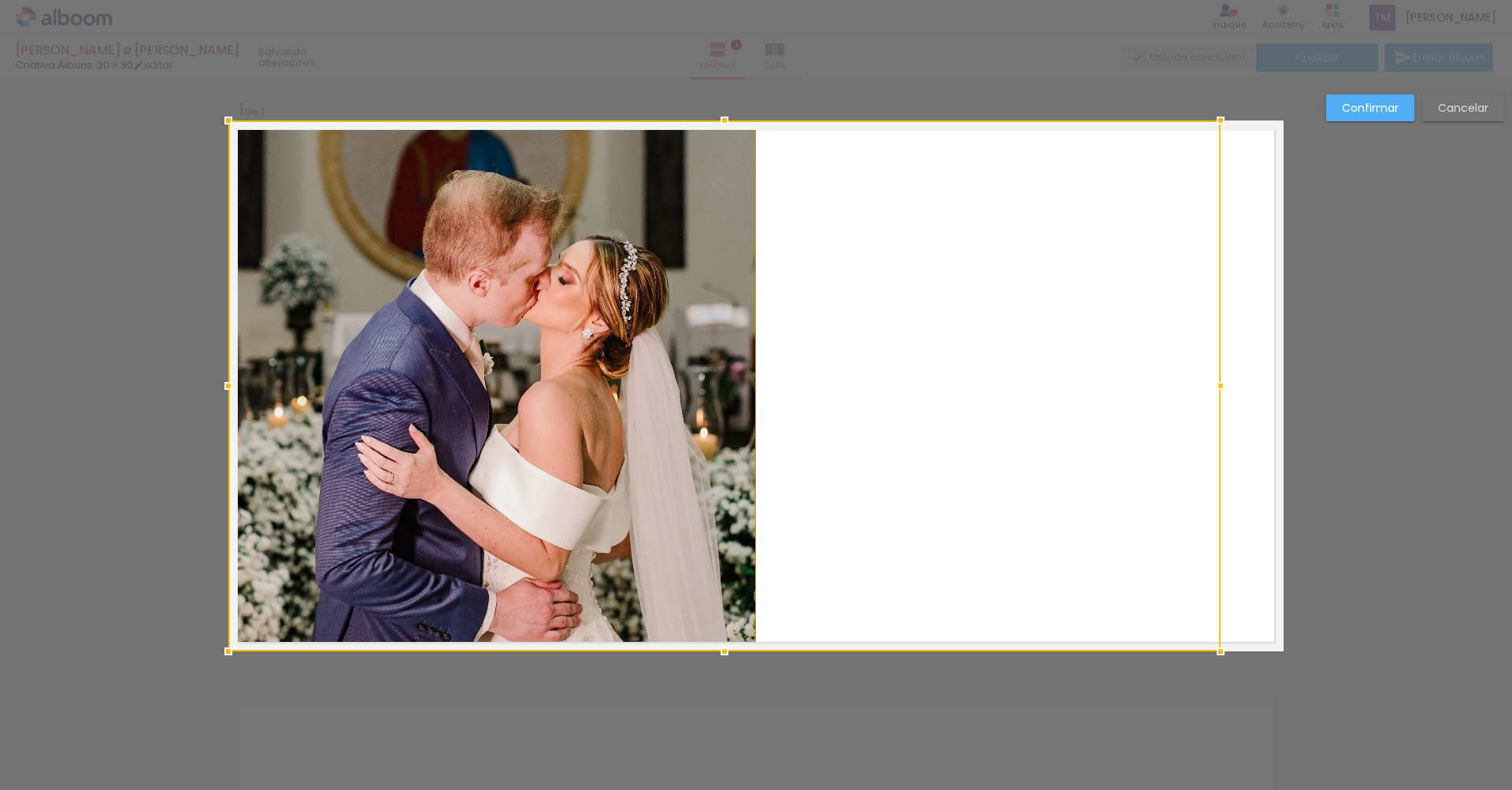
drag, startPoint x: 747, startPoint y: 375, endPoint x: 1119, endPoint y: 375, distance: 372.0
click at [1119, 375] on div at bounding box center [724, 386] width 992 height 531
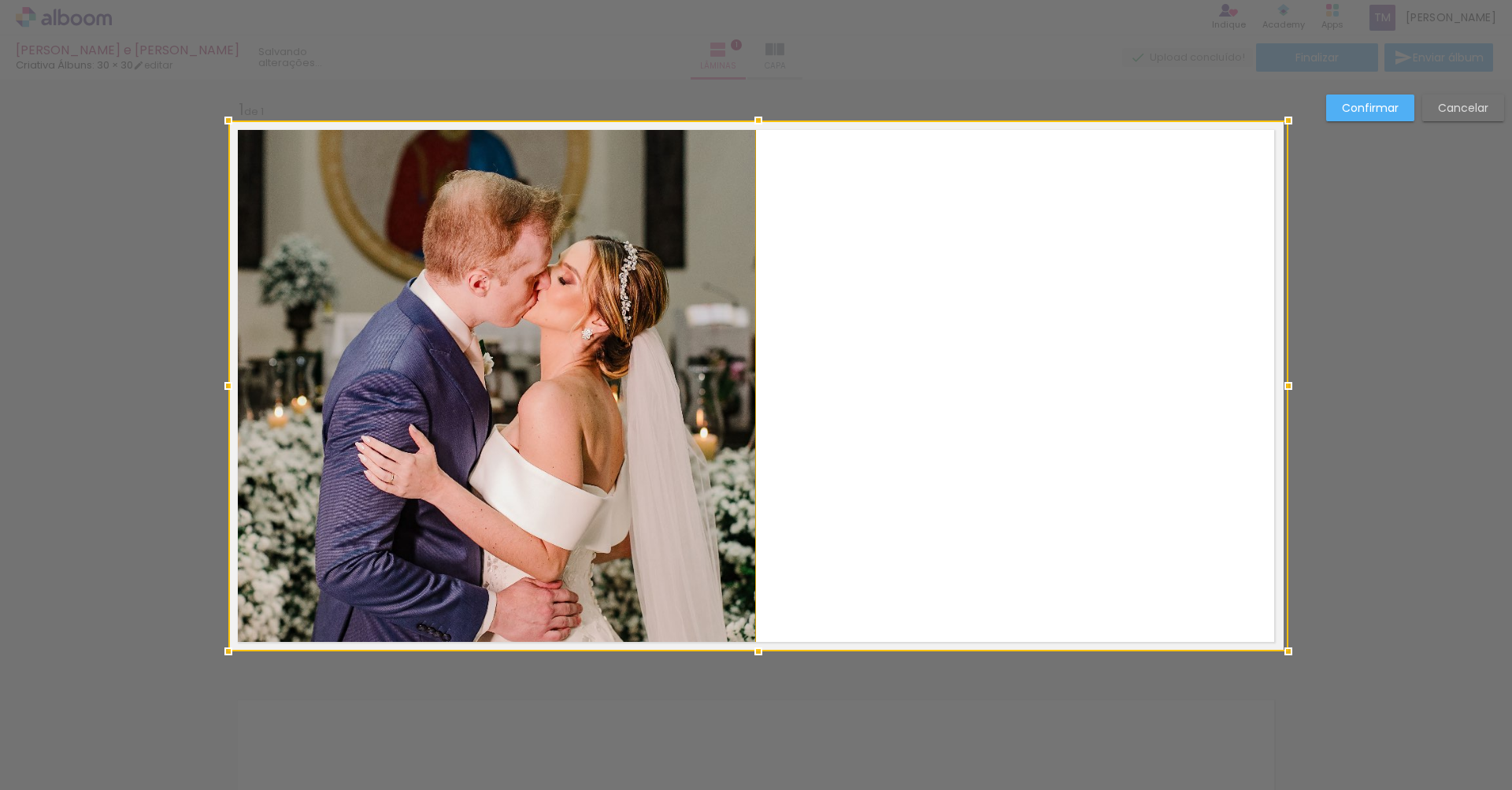
drag, startPoint x: 1212, startPoint y: 383, endPoint x: 1276, endPoint y: 383, distance: 64.0
click at [1276, 383] on div at bounding box center [1288, 386] width 32 height 32
click at [632, 470] on div at bounding box center [758, 386] width 1060 height 531
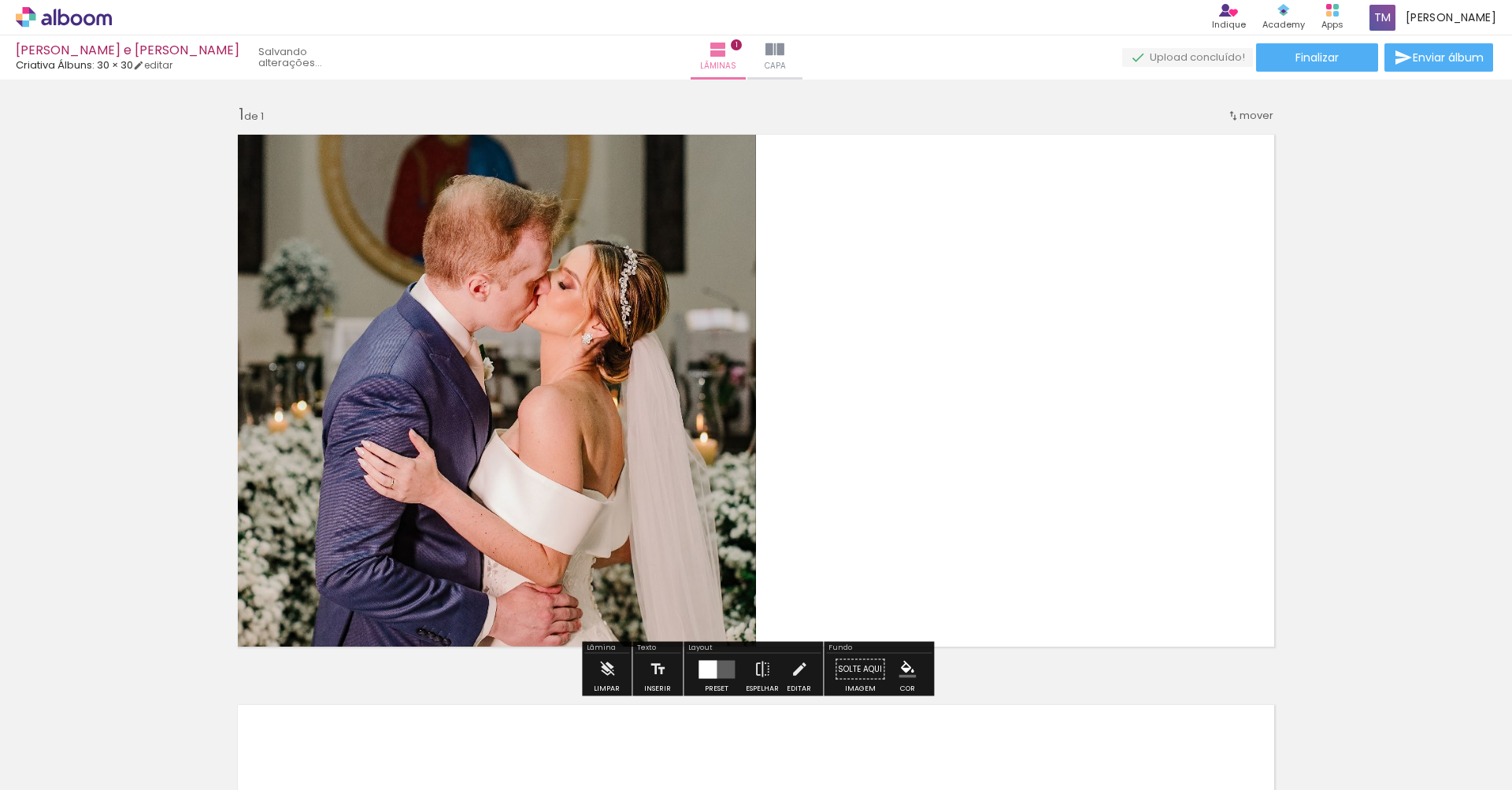
scroll to position [5, 0]
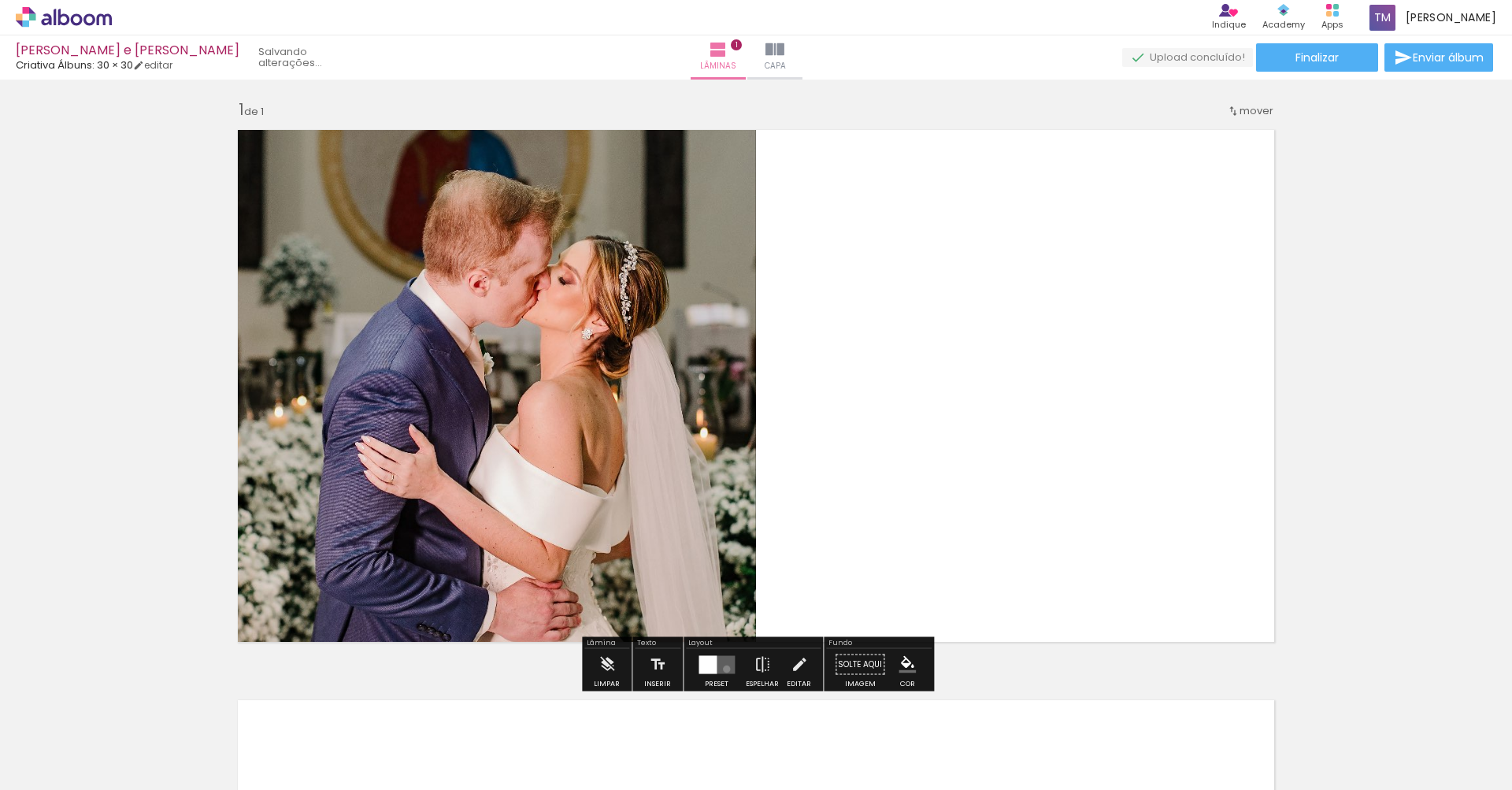
click at [723, 669] on quentale-layouter at bounding box center [717, 665] width 36 height 18
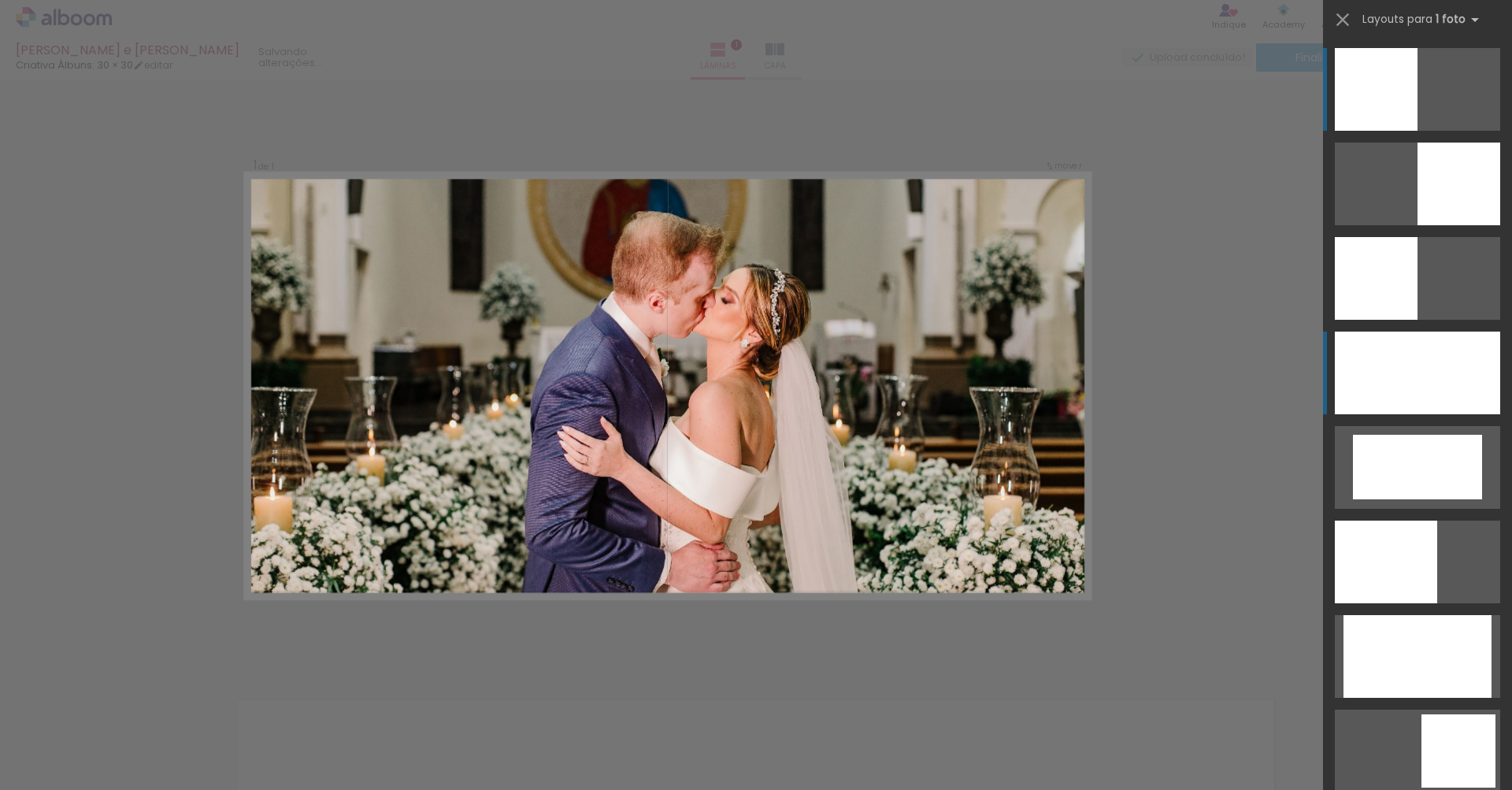
click at [1440, 348] on div at bounding box center [1417, 373] width 165 height 83
